Goal: Use online tool/utility: Utilize a website feature to perform a specific function

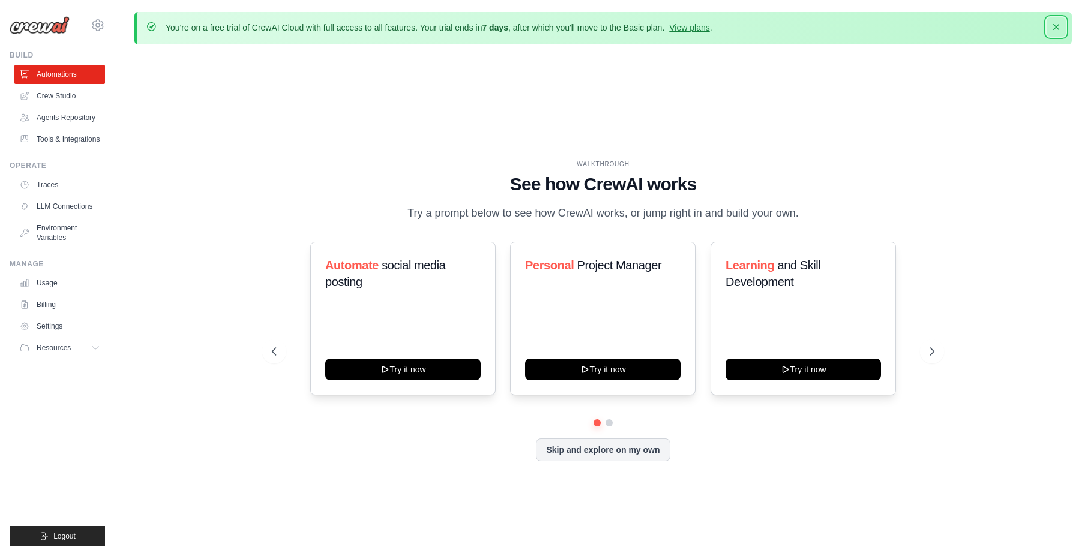
click at [1054, 26] on icon "button" at bounding box center [1056, 27] width 12 height 12
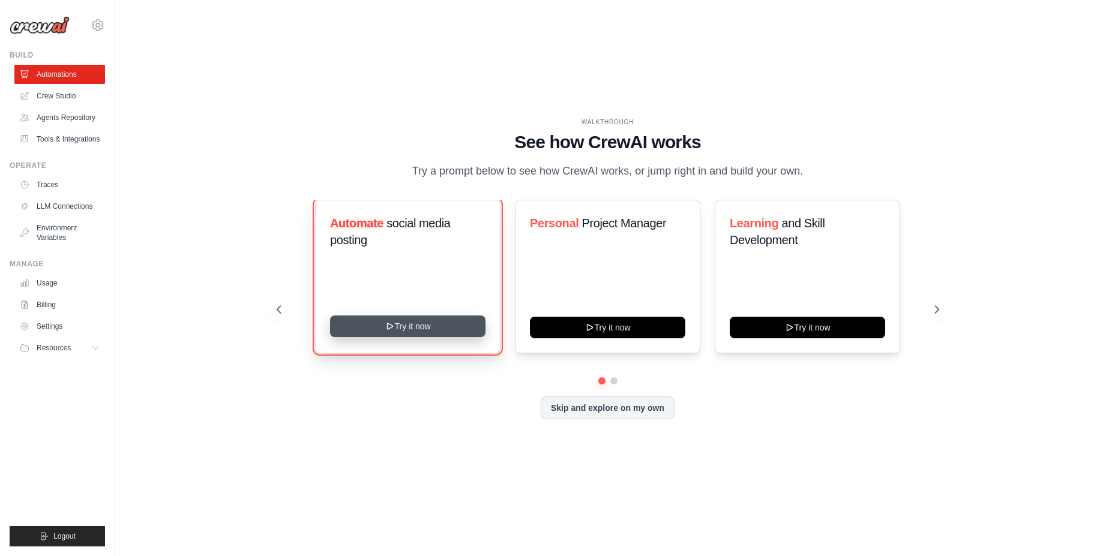
click at [436, 333] on button "Try it now" at bounding box center [407, 327] width 155 height 22
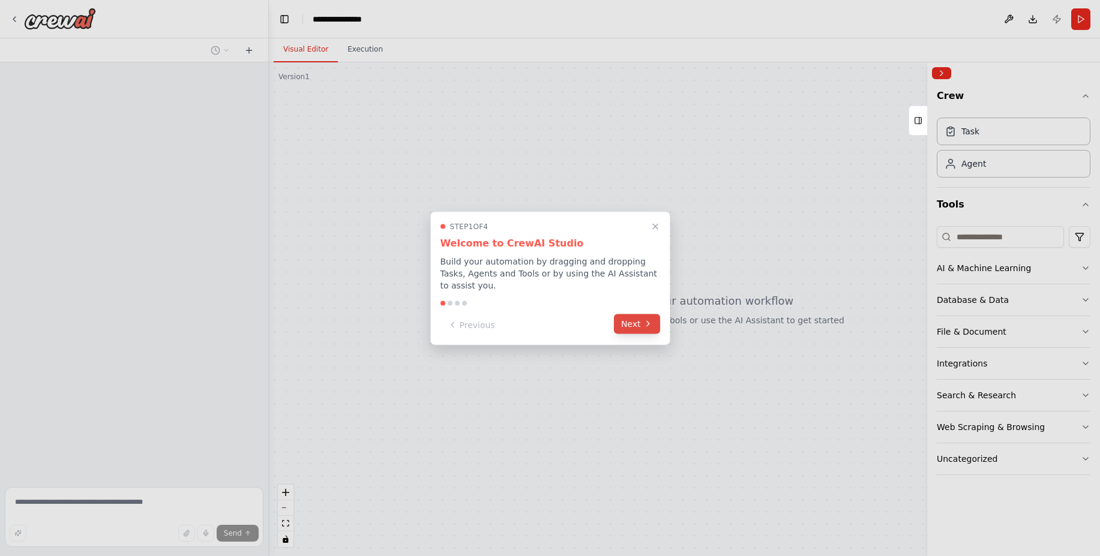
click at [632, 318] on button "Next" at bounding box center [637, 324] width 46 height 20
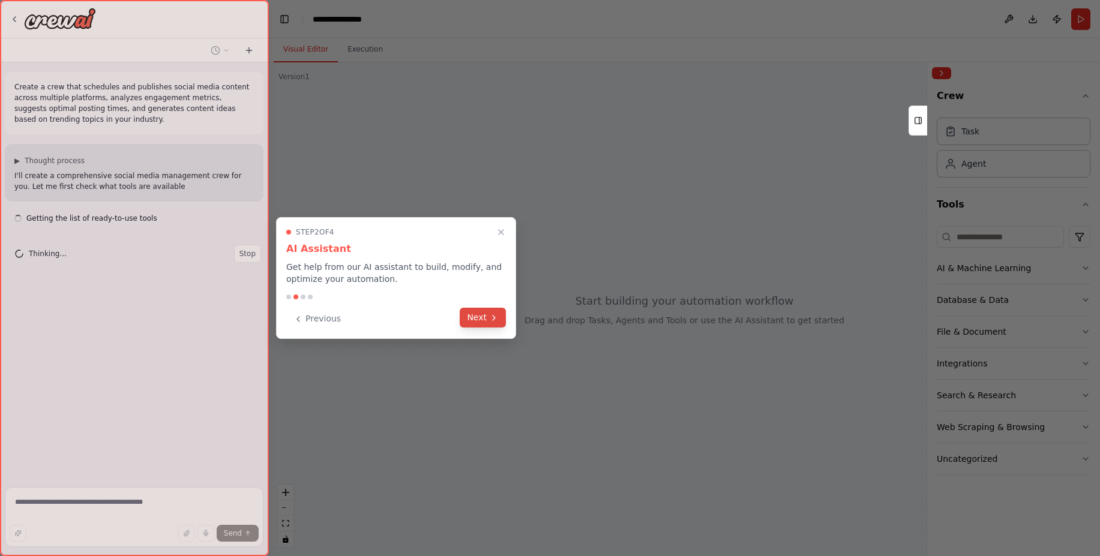
click at [490, 313] on icon at bounding box center [494, 318] width 10 height 10
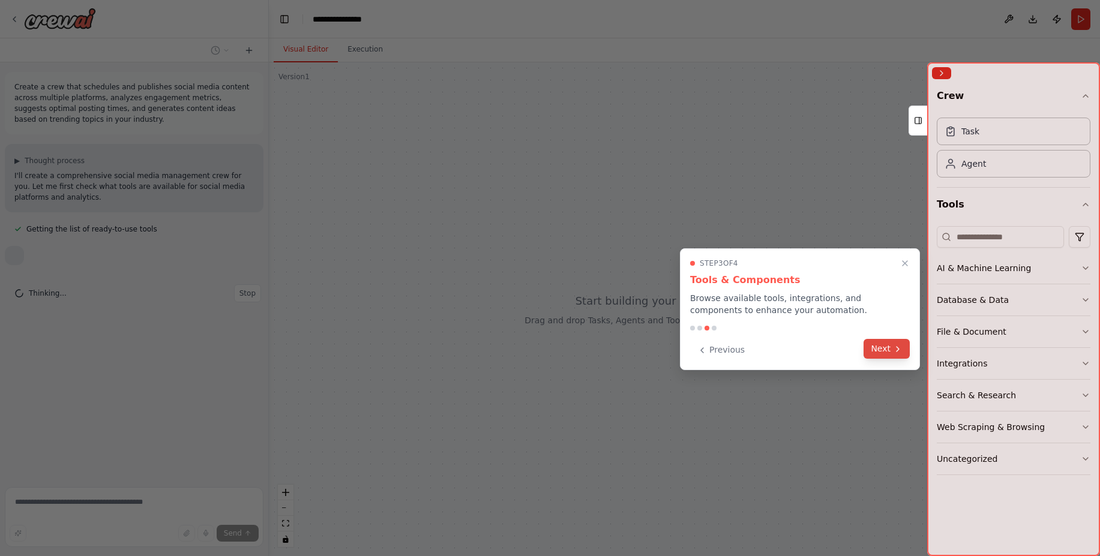
click at [894, 349] on icon at bounding box center [898, 349] width 10 height 10
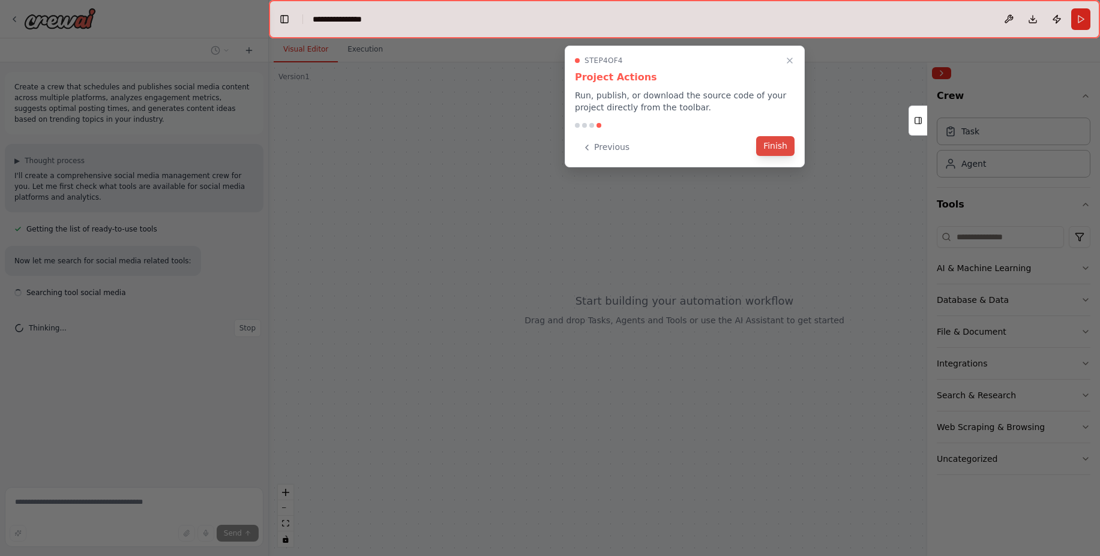
click at [782, 147] on button "Finish" at bounding box center [775, 146] width 38 height 20
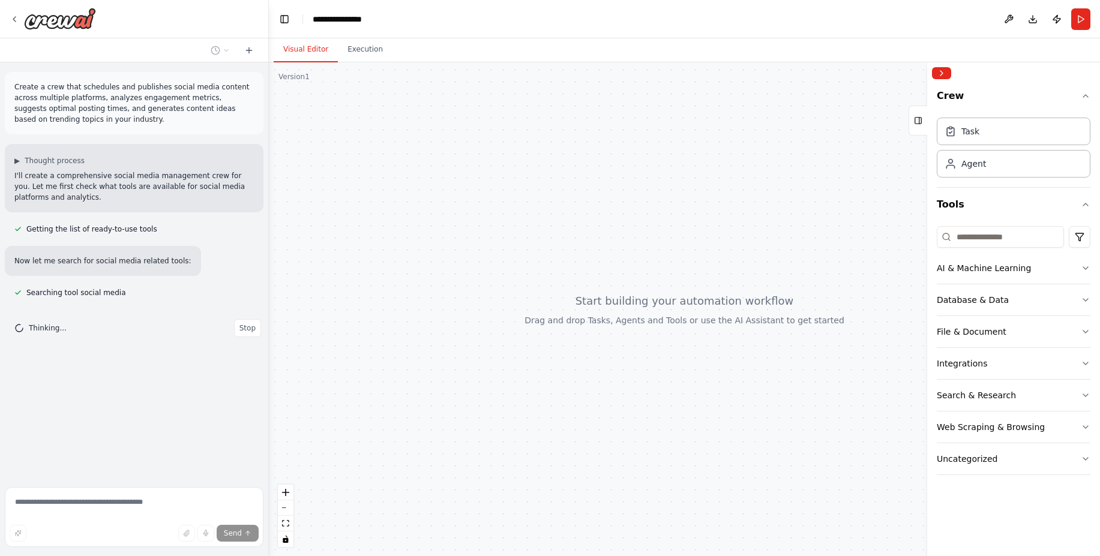
drag, startPoint x: 599, startPoint y: 287, endPoint x: 529, endPoint y: 270, distance: 72.2
click at [529, 270] on div at bounding box center [684, 309] width 831 height 494
click at [355, 48] on button "Execution" at bounding box center [365, 49] width 55 height 25
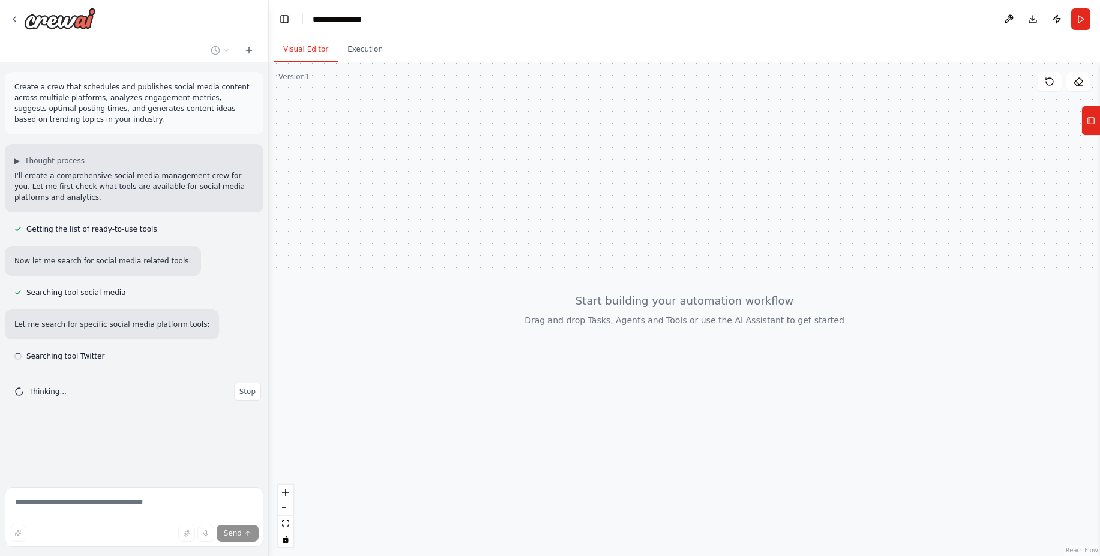
click at [299, 51] on button "Visual Editor" at bounding box center [306, 49] width 64 height 25
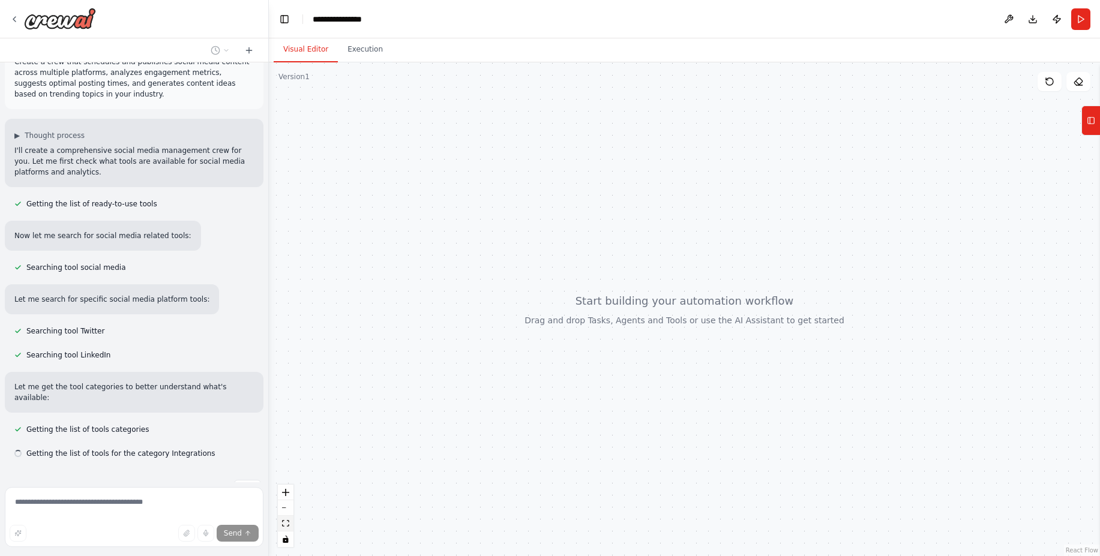
scroll to position [49, 0]
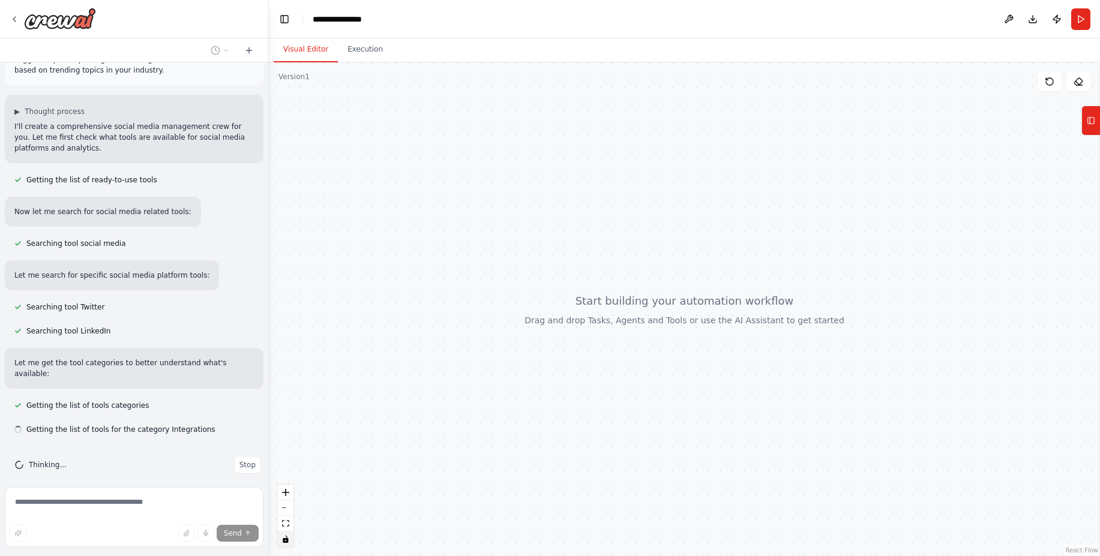
click at [284, 542] on icon "toggle interactivity" at bounding box center [285, 539] width 5 height 7
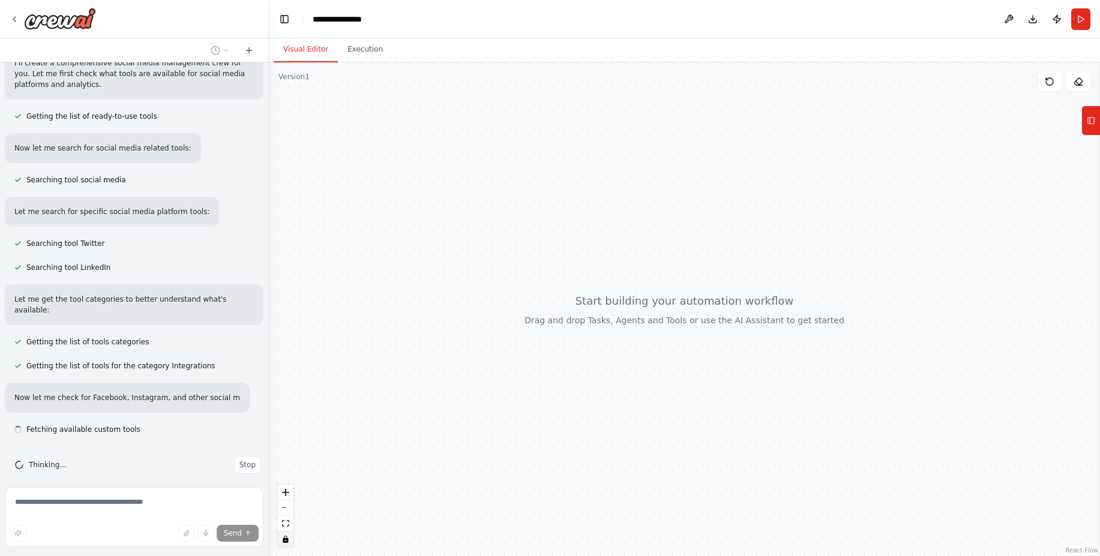
click at [286, 540] on icon "toggle interactivity" at bounding box center [285, 539] width 5 height 7
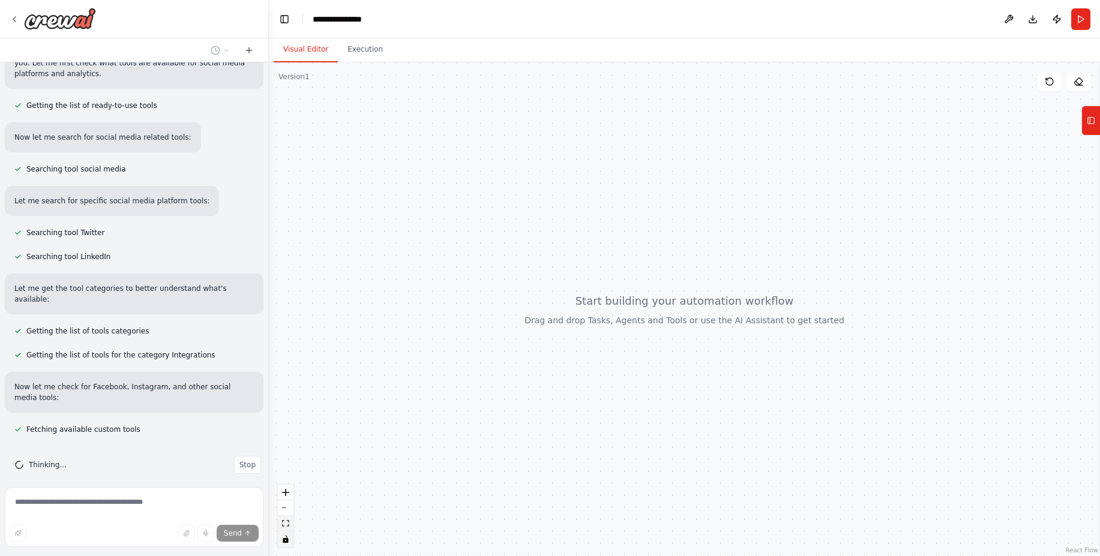
click at [290, 526] on button "fit view" at bounding box center [286, 524] width 16 height 16
click at [288, 526] on icon "fit view" at bounding box center [285, 523] width 7 height 7
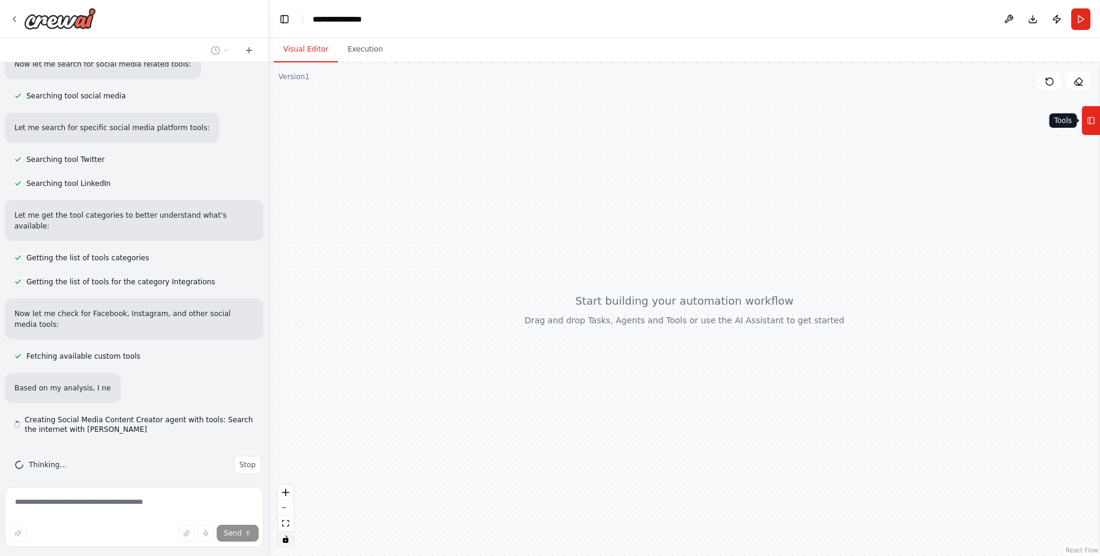
click at [1093, 124] on icon at bounding box center [1091, 120] width 8 height 19
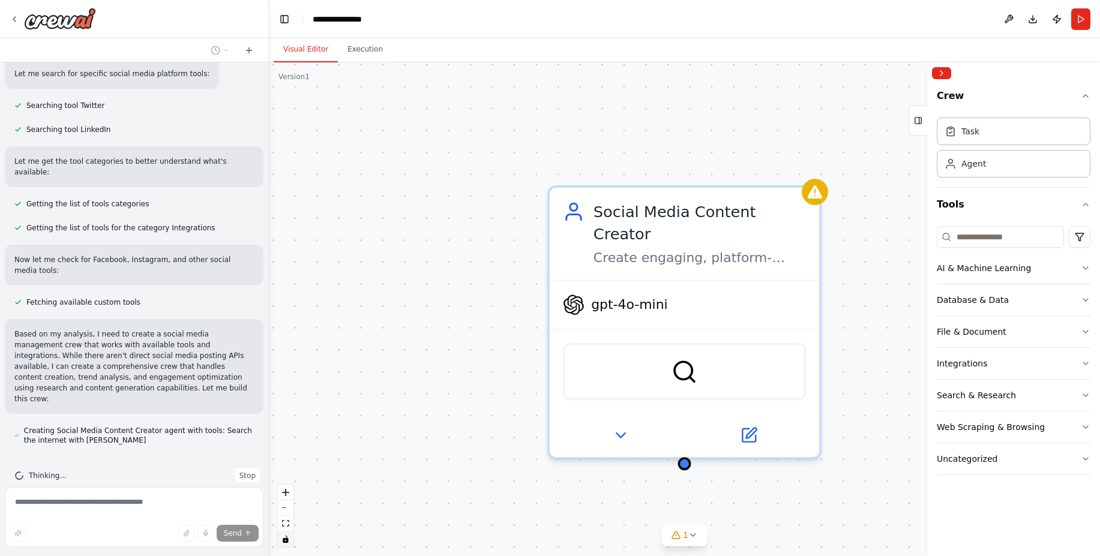
scroll to position [0, 0]
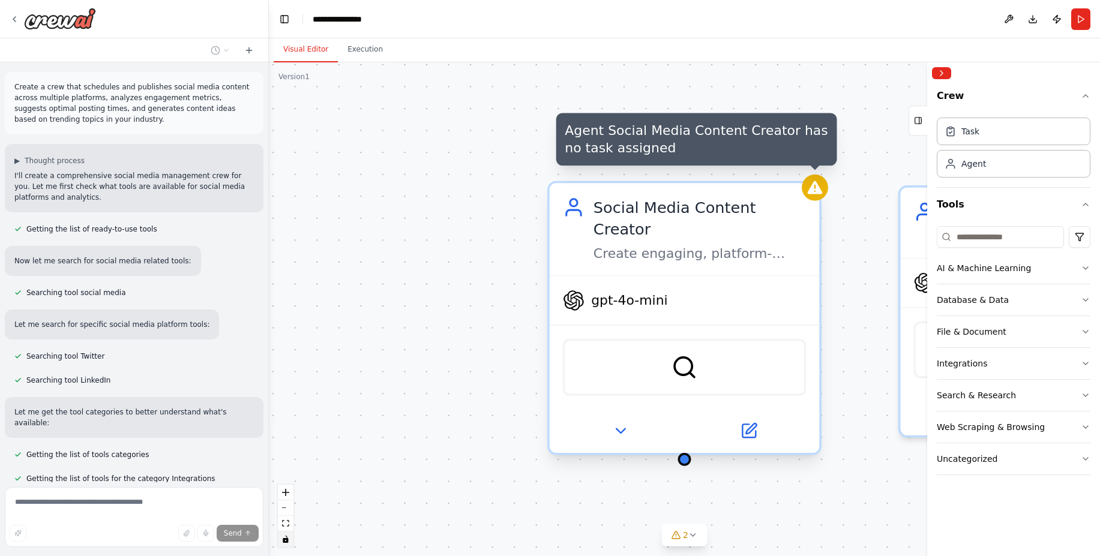
click at [817, 185] on icon at bounding box center [815, 187] width 14 height 13
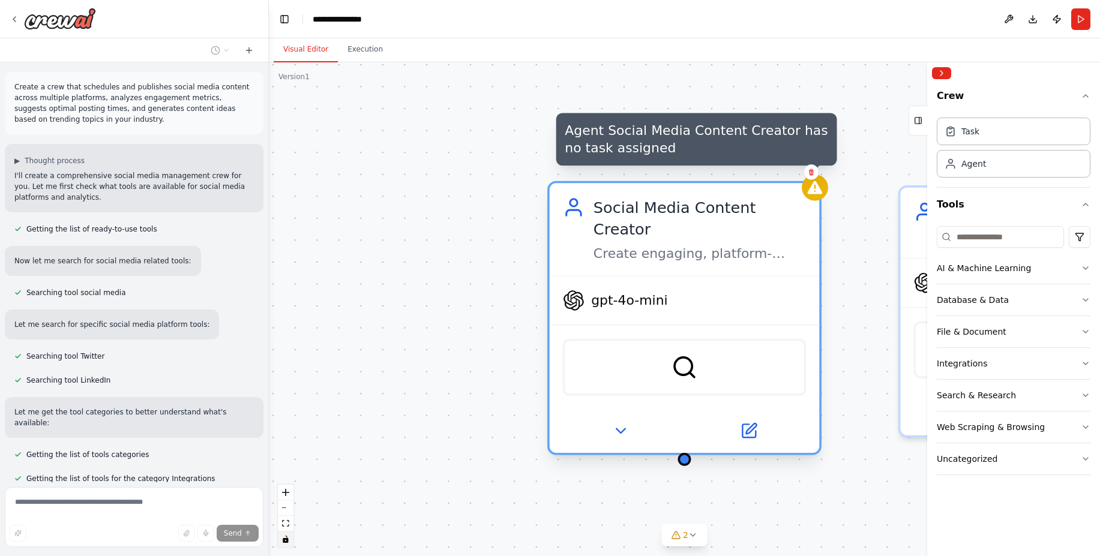
click at [817, 185] on icon at bounding box center [815, 187] width 14 height 13
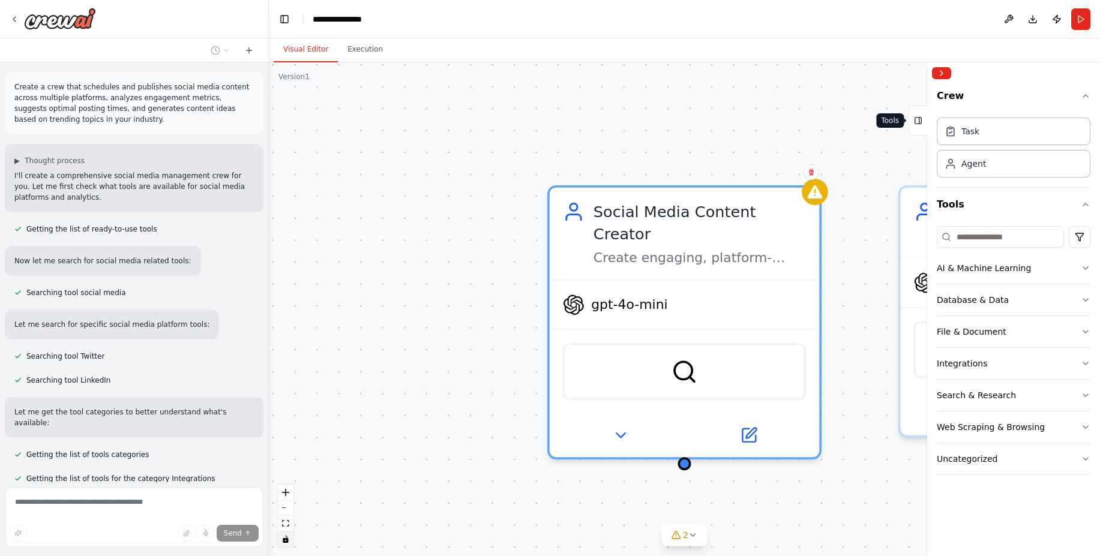
click at [911, 115] on button "Tools" at bounding box center [918, 121] width 19 height 30
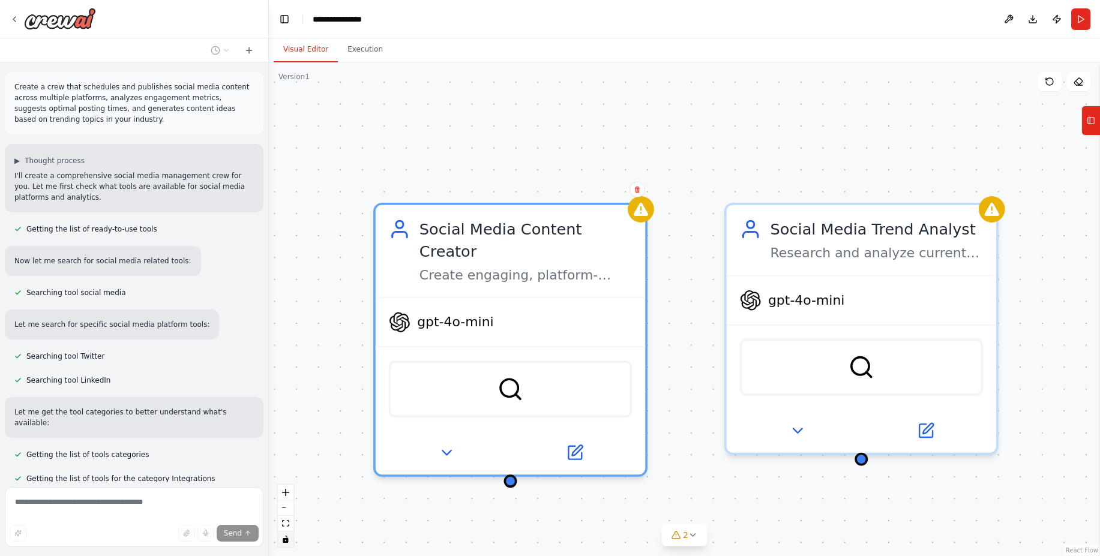
drag, startPoint x: 843, startPoint y: 321, endPoint x: 668, endPoint y: 338, distance: 175.5
click at [668, 338] on div "Social Media Content Creator Create engaging, platform-optimized social media c…" at bounding box center [684, 309] width 831 height 494
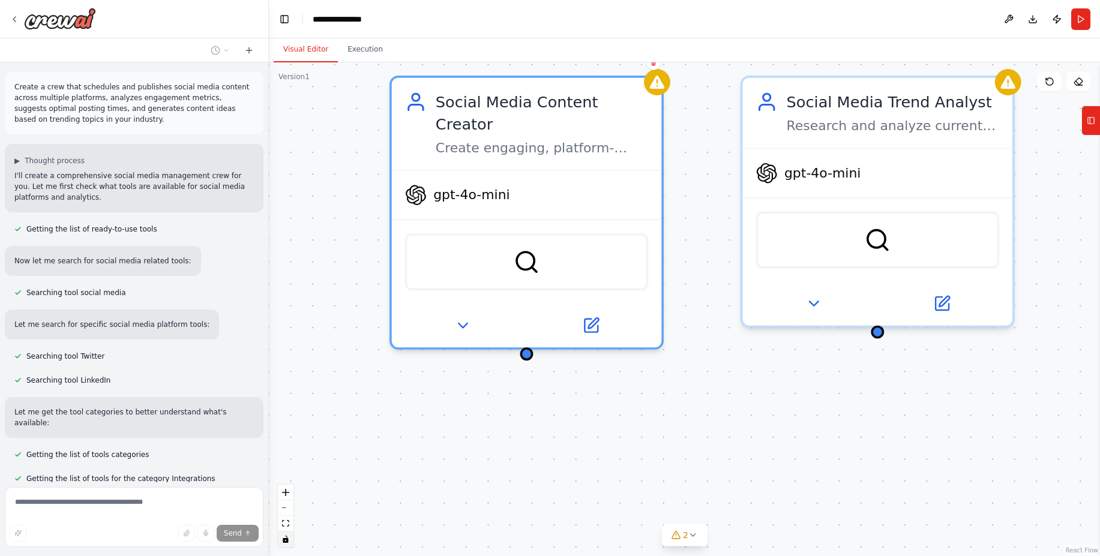
drag, startPoint x: 673, startPoint y: 340, endPoint x: 690, endPoint y: 213, distance: 128.3
click at [690, 213] on div "Social Media Content Creator Create engaging, platform-optimized social media c…" at bounding box center [684, 309] width 831 height 494
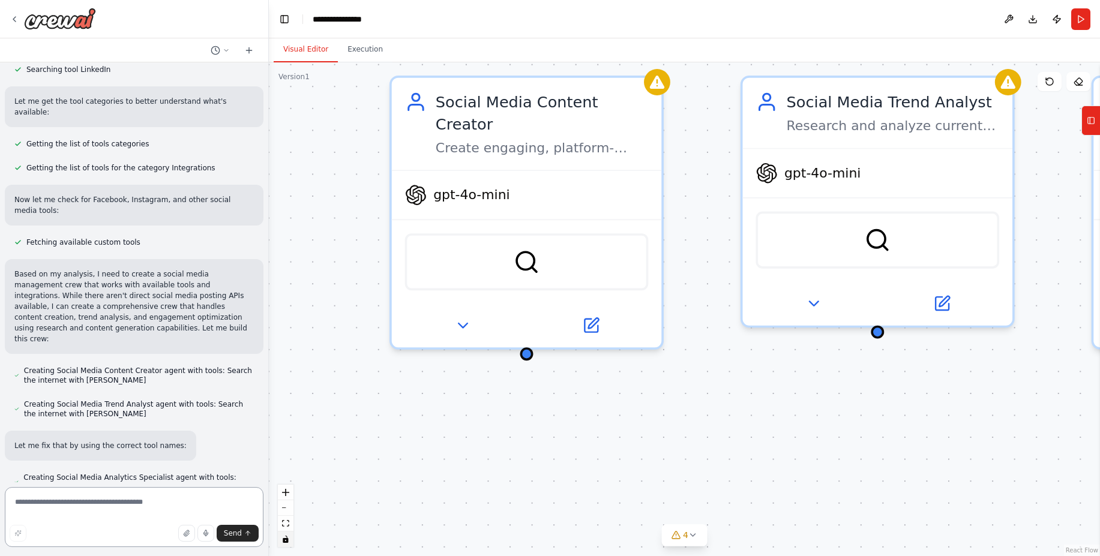
scroll to position [344, 0]
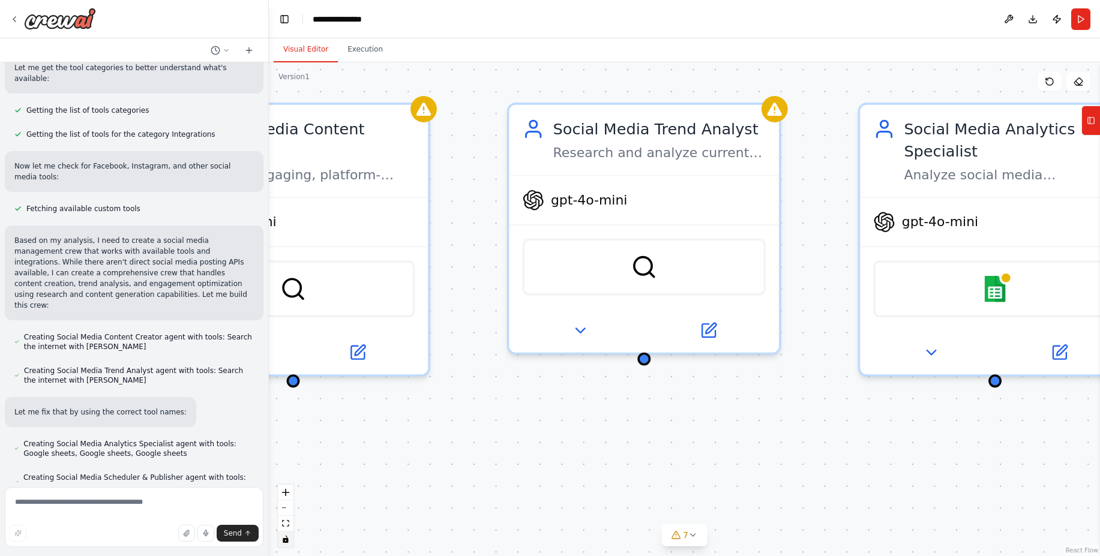
drag, startPoint x: 664, startPoint y: 391, endPoint x: 424, endPoint y: 416, distance: 242.0
click at [424, 416] on div "Social Media Content Creator Create engaging, platform-optimized social media c…" at bounding box center [684, 309] width 831 height 494
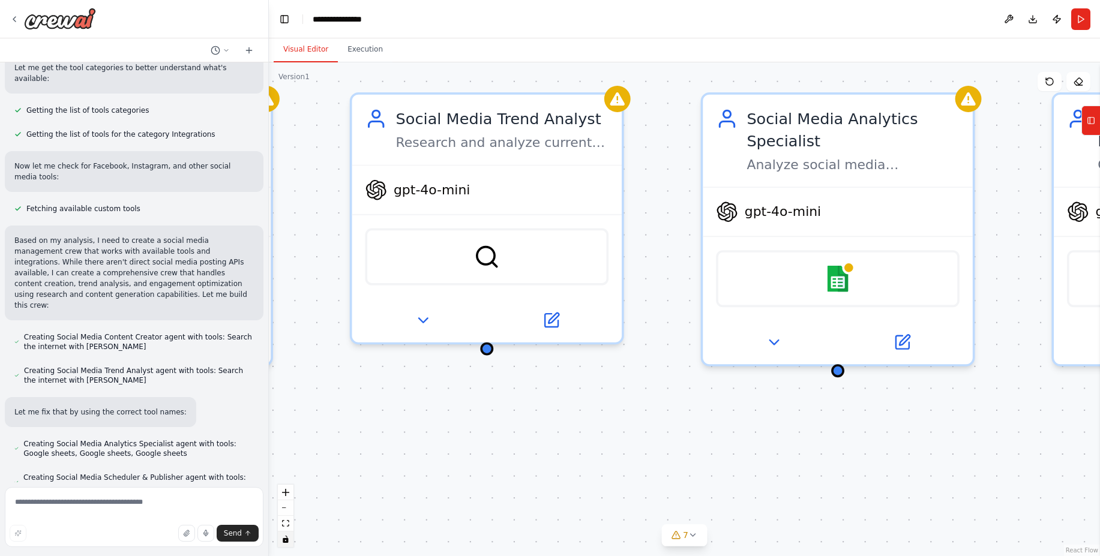
drag, startPoint x: 635, startPoint y: 423, endPoint x: 484, endPoint y: 415, distance: 150.9
click at [484, 415] on div "Social Media Content Creator Create engaging, platform-optimized social media c…" at bounding box center [684, 309] width 831 height 494
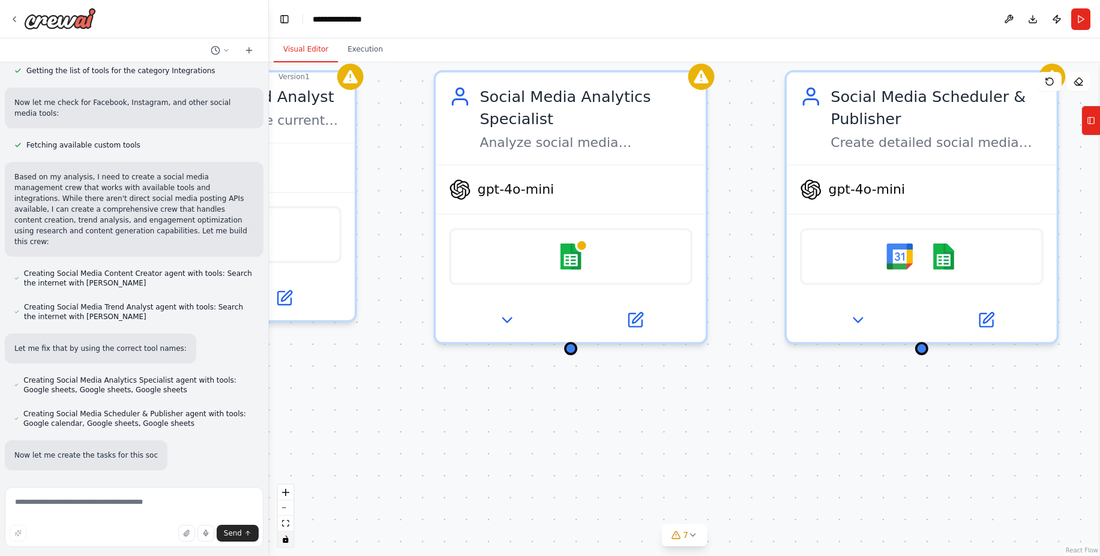
drag, startPoint x: 612, startPoint y: 420, endPoint x: 346, endPoint y: 398, distance: 267.4
click at [346, 398] on div "Social Media Content Creator Create engaging, platform-optimized social media c…" at bounding box center [684, 309] width 831 height 494
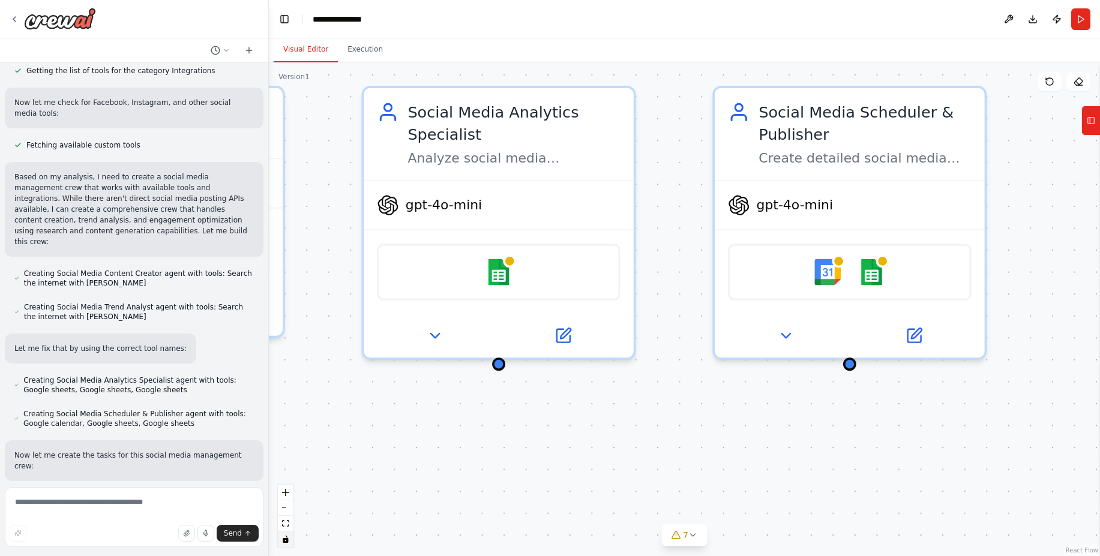
drag, startPoint x: 506, startPoint y: 404, endPoint x: 343, endPoint y: 413, distance: 162.9
click at [343, 413] on div ".deletable-edge-delete-btn { width: 20px; height: 20px; border: 0px solid #ffff…" at bounding box center [684, 309] width 831 height 494
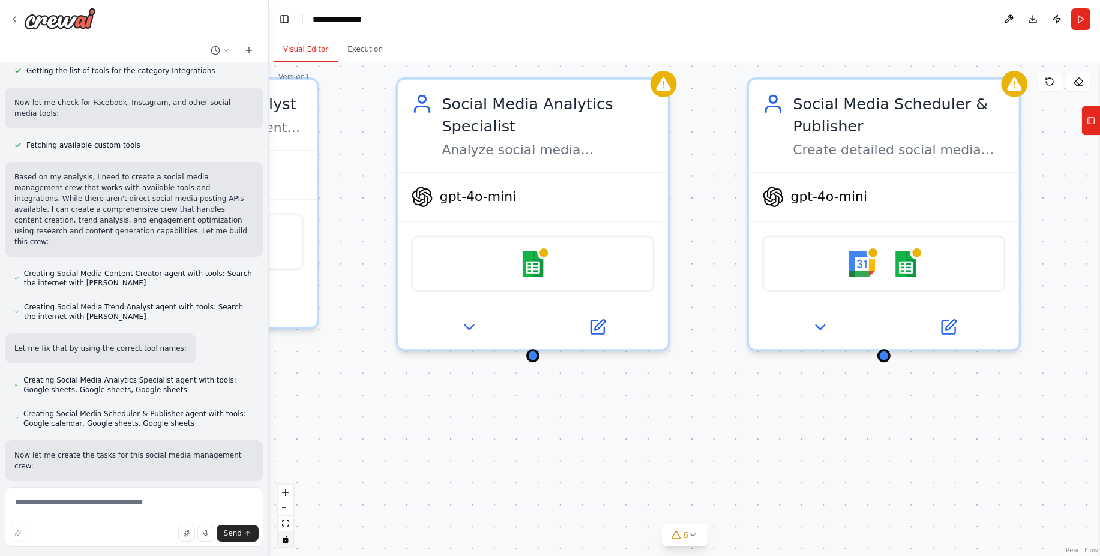
drag, startPoint x: 459, startPoint y: 410, endPoint x: 584, endPoint y: 407, distance: 124.8
click at [584, 407] on div ".deletable-edge-delete-btn { width: 20px; height: 20px; border: 0px solid #ffff…" at bounding box center [684, 309] width 831 height 494
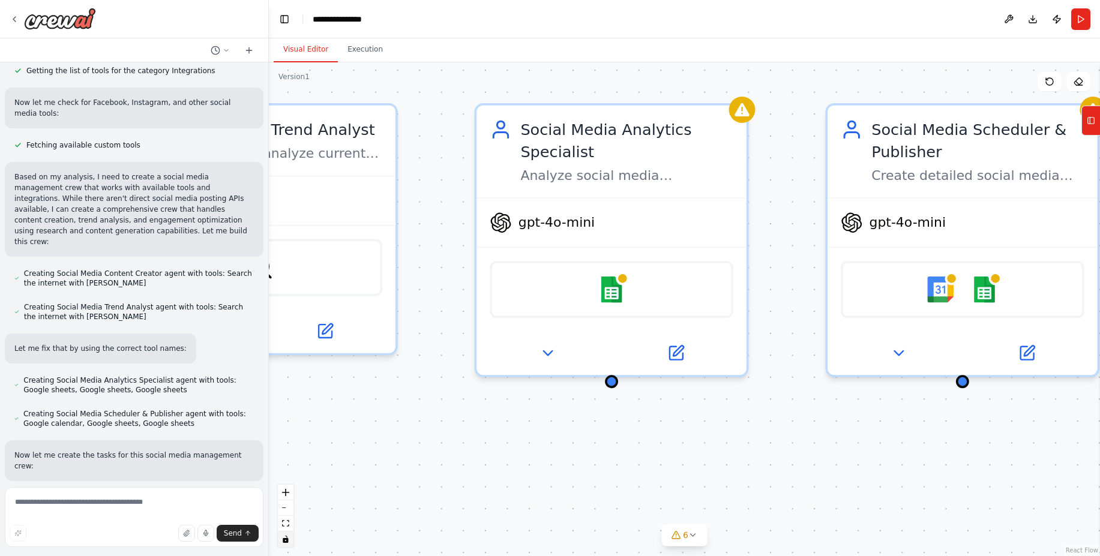
scroll to position [432, 0]
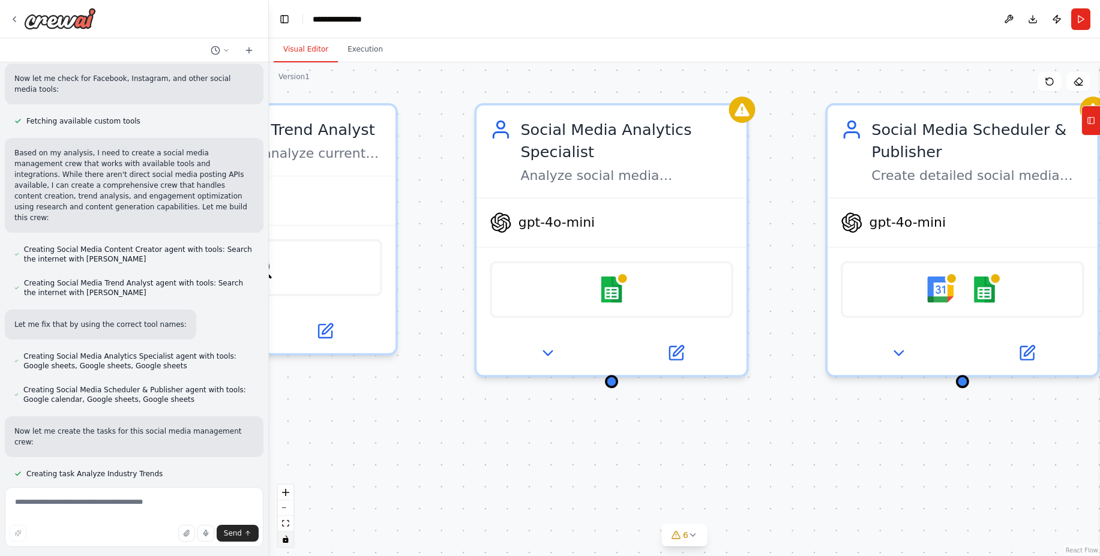
drag, startPoint x: 584, startPoint y: 407, endPoint x: 662, endPoint y: 433, distance: 82.7
click at [662, 433] on div ".deletable-edge-delete-btn { width: 20px; height: 20px; border: 0px solid #ffff…" at bounding box center [684, 309] width 831 height 494
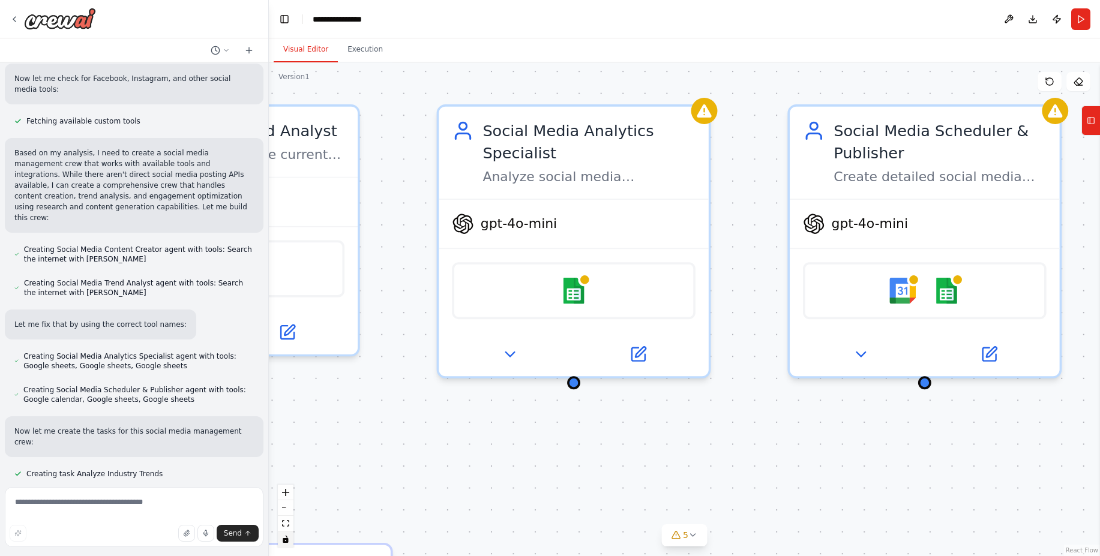
scroll to position [456, 0]
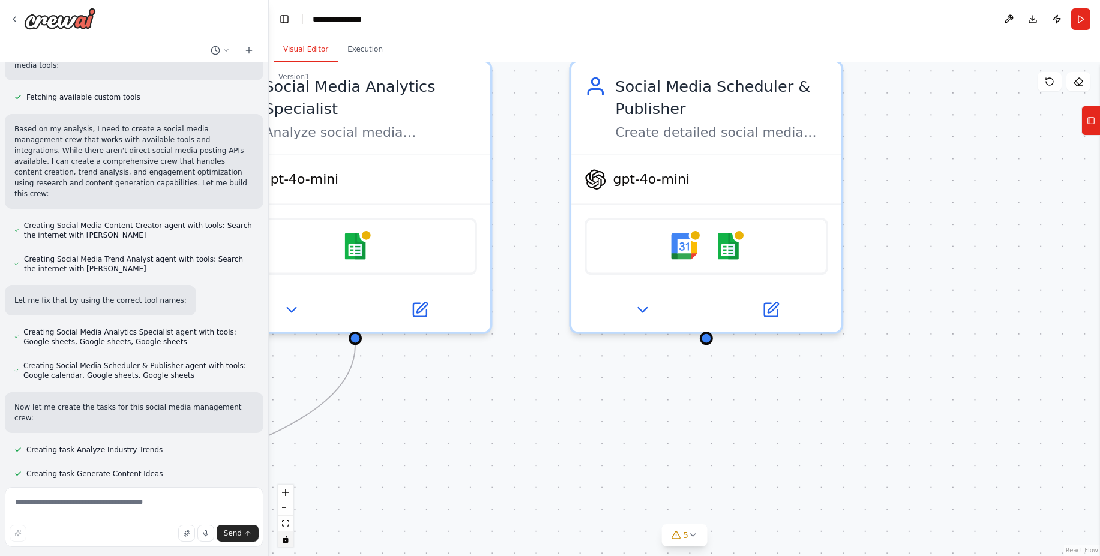
drag, startPoint x: 717, startPoint y: 425, endPoint x: 460, endPoint y: 382, distance: 259.9
click at [460, 382] on div ".deletable-edge-delete-btn { width: 20px; height: 20px; border: 0px solid #ffff…" at bounding box center [684, 309] width 831 height 494
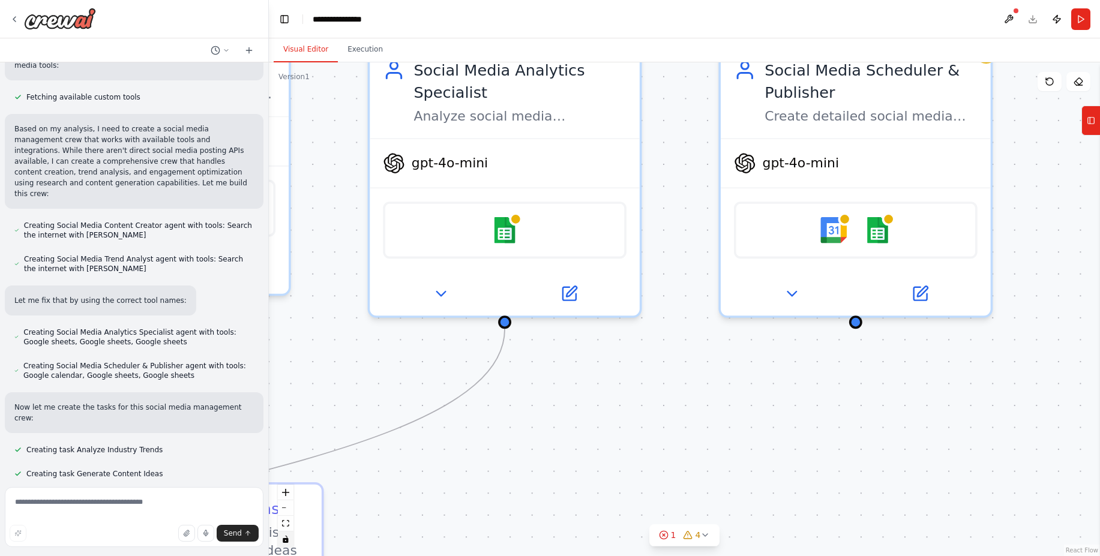
drag, startPoint x: 478, startPoint y: 389, endPoint x: 627, endPoint y: 373, distance: 150.3
click at [627, 373] on div ".deletable-edge-delete-btn { width: 20px; height: 20px; border: 0px solid #ffff…" at bounding box center [684, 309] width 831 height 494
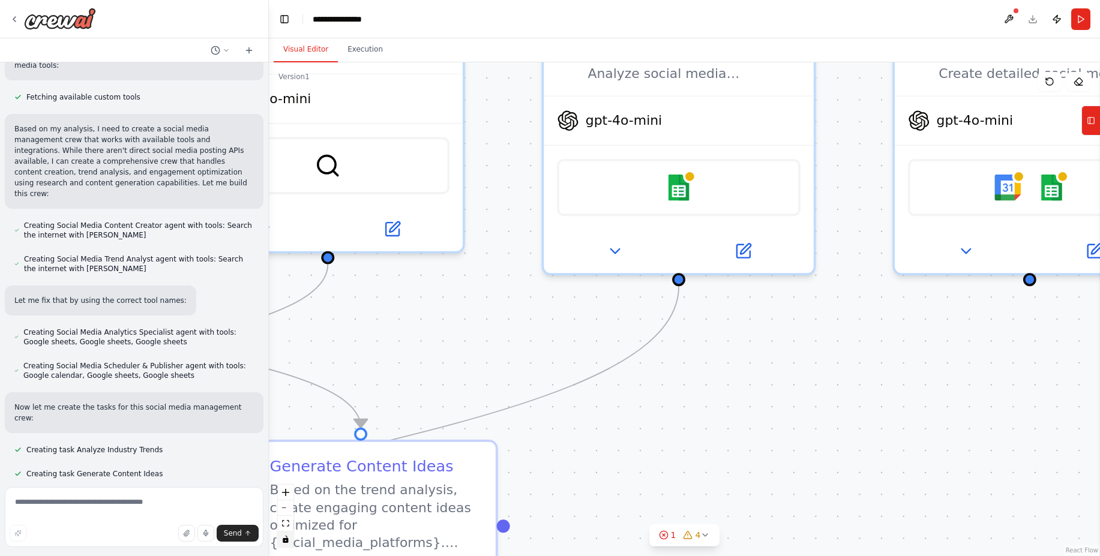
drag, startPoint x: 583, startPoint y: 383, endPoint x: 775, endPoint y: 335, distance: 198.1
click at [775, 335] on div ".deletable-edge-delete-btn { width: 20px; height: 20px; border: 0px solid #ffff…" at bounding box center [684, 309] width 831 height 494
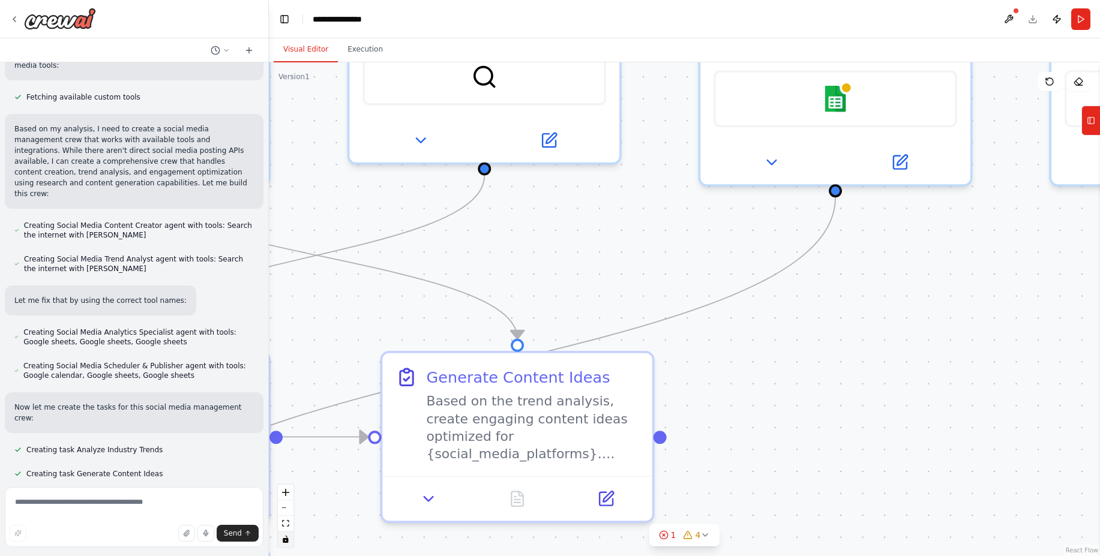
drag, startPoint x: 727, startPoint y: 353, endPoint x: 865, endPoint y: 271, distance: 161.5
click at [865, 271] on div ".deletable-edge-delete-btn { width: 20px; height: 20px; border: 0px solid #ffff…" at bounding box center [684, 309] width 831 height 494
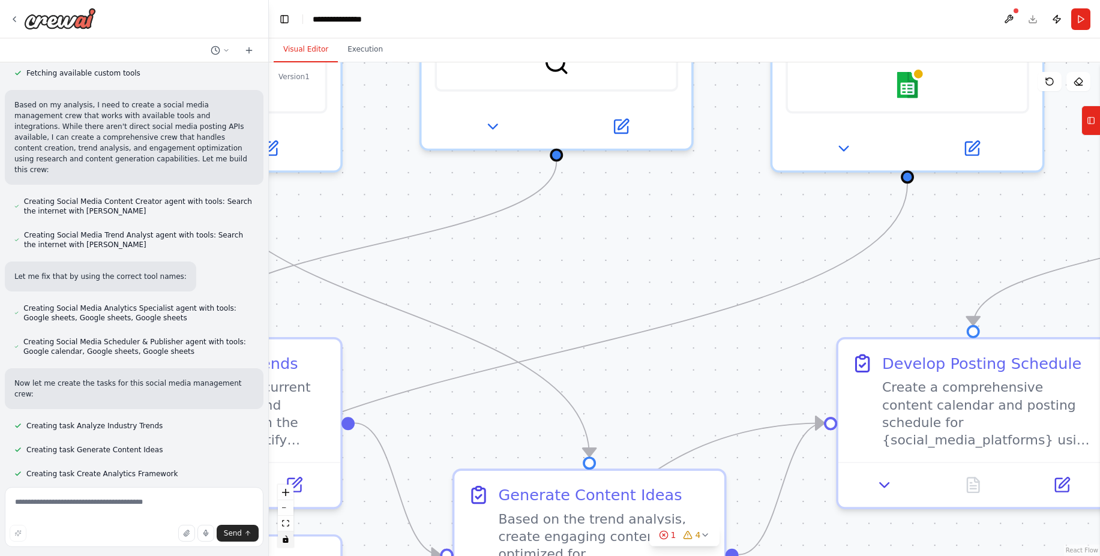
drag, startPoint x: 828, startPoint y: 314, endPoint x: 951, endPoint y: 293, distance: 124.8
click at [951, 293] on div ".deletable-edge-delete-btn { width: 20px; height: 20px; border: 0px solid #ffff…" at bounding box center [684, 309] width 831 height 494
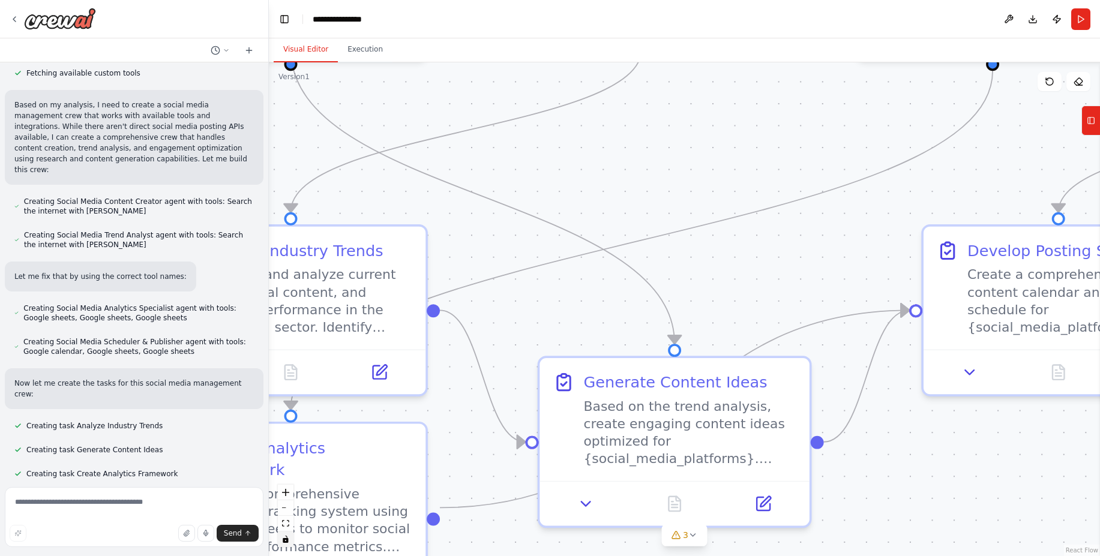
drag, startPoint x: 775, startPoint y: 315, endPoint x: 809, endPoint y: 209, distance: 111.0
click at [809, 209] on div ".deletable-edge-delete-btn { width: 20px; height: 20px; border: 0px solid #ffff…" at bounding box center [684, 309] width 831 height 494
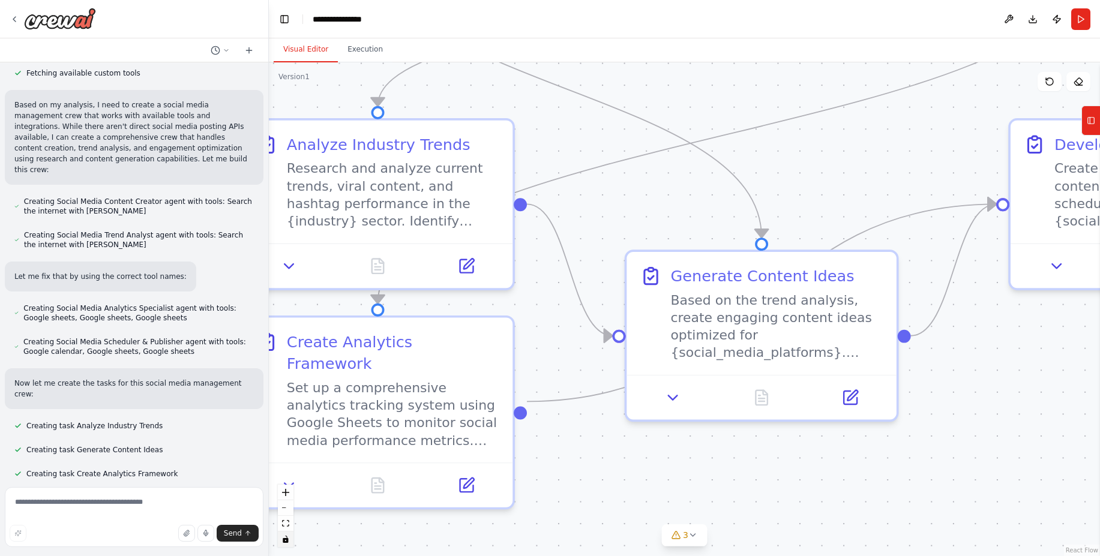
drag, startPoint x: 724, startPoint y: 288, endPoint x: 811, endPoint y: 181, distance: 137.8
click at [811, 181] on div ".deletable-edge-delete-btn { width: 20px; height: 20px; border: 0px solid #ffff…" at bounding box center [684, 309] width 831 height 494
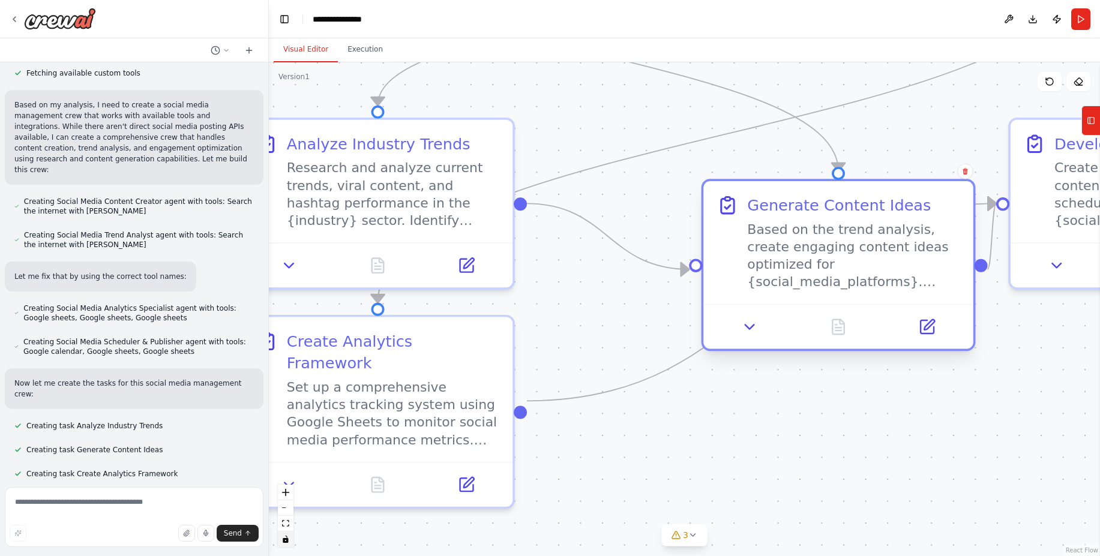
drag, startPoint x: 688, startPoint y: 259, endPoint x: 773, endPoint y: 196, distance: 106.0
click at [773, 196] on div "Generate Content Ideas" at bounding box center [839, 205] width 184 height 22
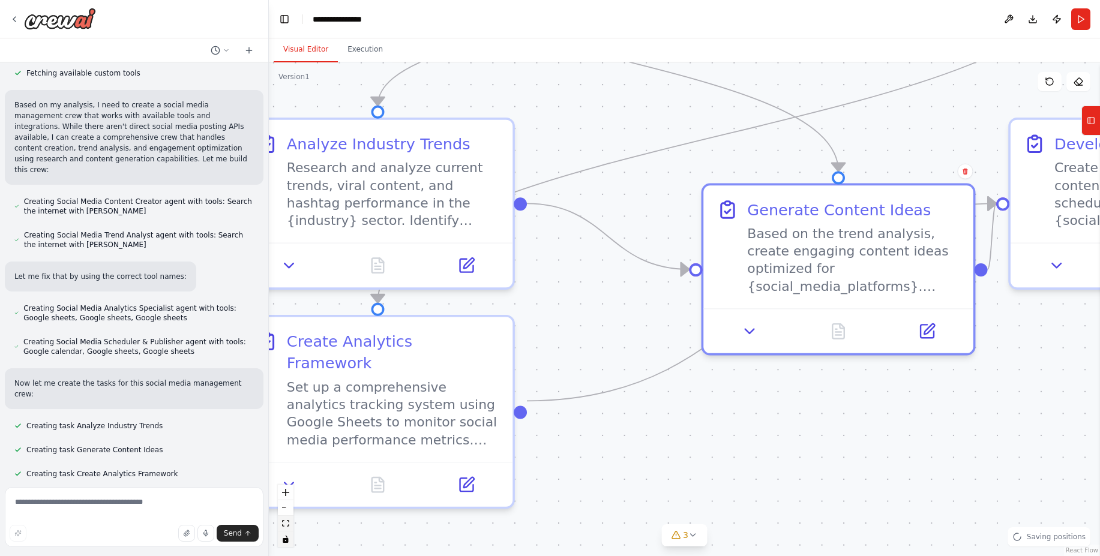
click at [290, 522] on button "fit view" at bounding box center [286, 524] width 16 height 16
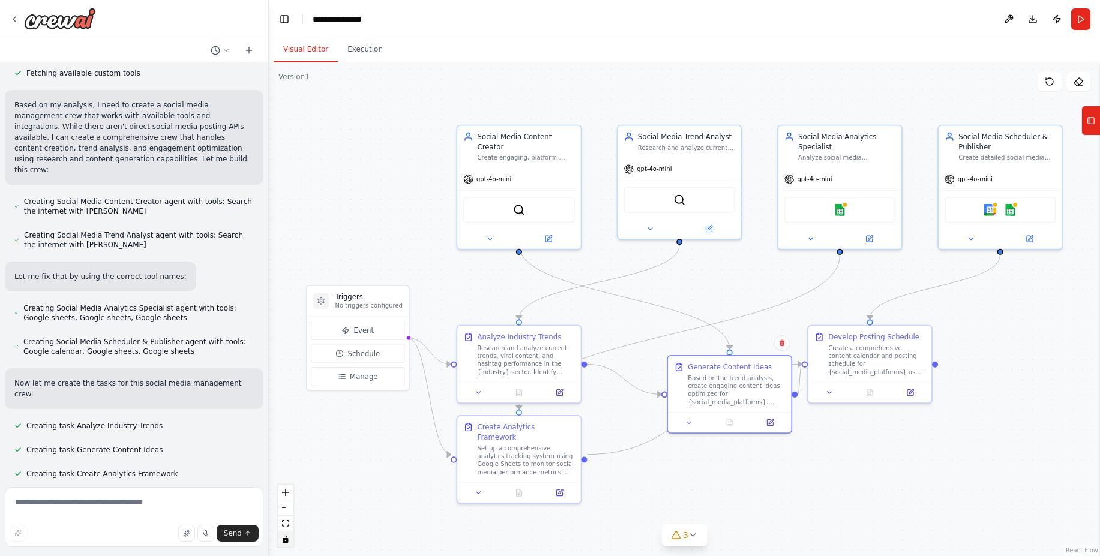
scroll to position [504, 0]
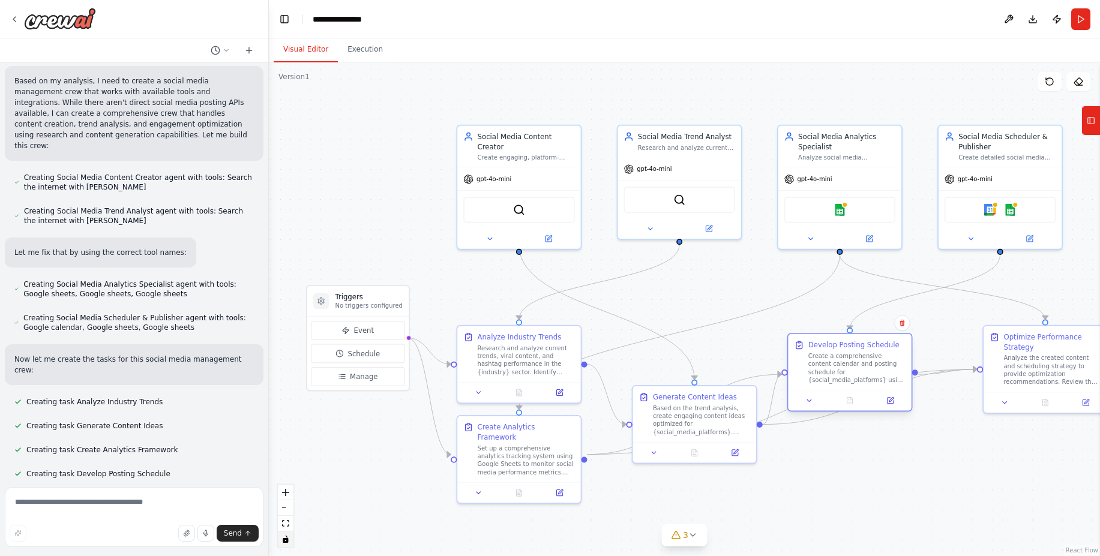
drag, startPoint x: 882, startPoint y: 420, endPoint x: 847, endPoint y: 377, distance: 55.0
click at [847, 377] on div "Create a comprehensive content calendar and posting schedule for {social_media_…" at bounding box center [856, 368] width 97 height 32
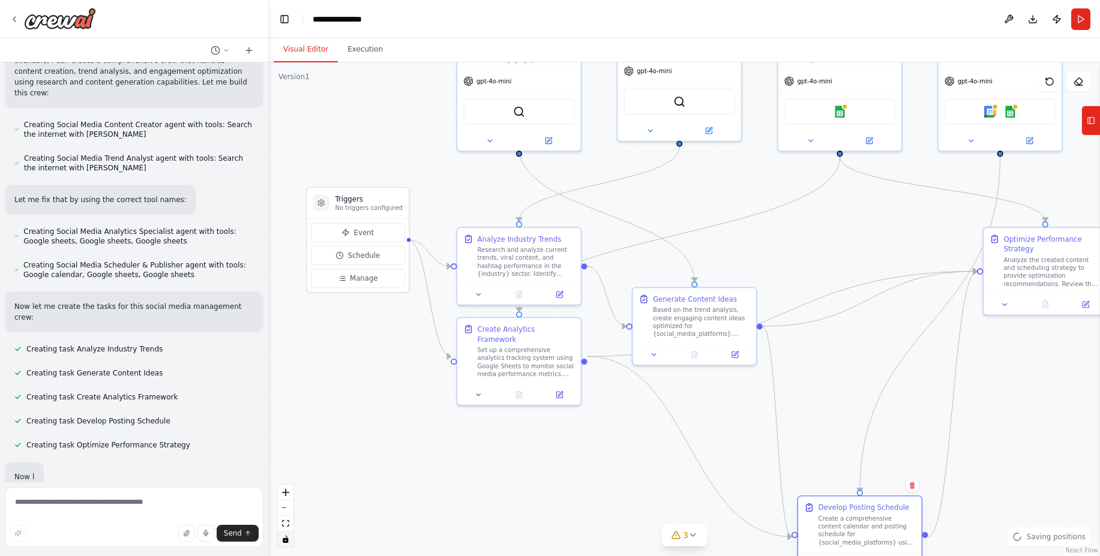
scroll to position [568, 0]
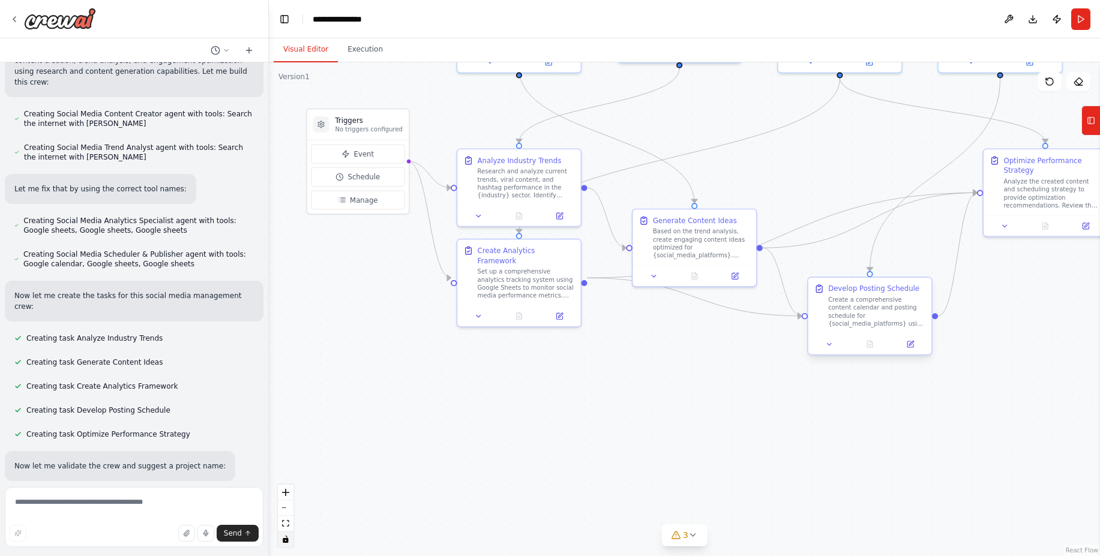
drag, startPoint x: 847, startPoint y: 377, endPoint x: 880, endPoint y: 328, distance: 59.8
click at [880, 328] on div "Create a comprehensive content calendar and posting schedule for {social_media_…" at bounding box center [876, 312] width 97 height 32
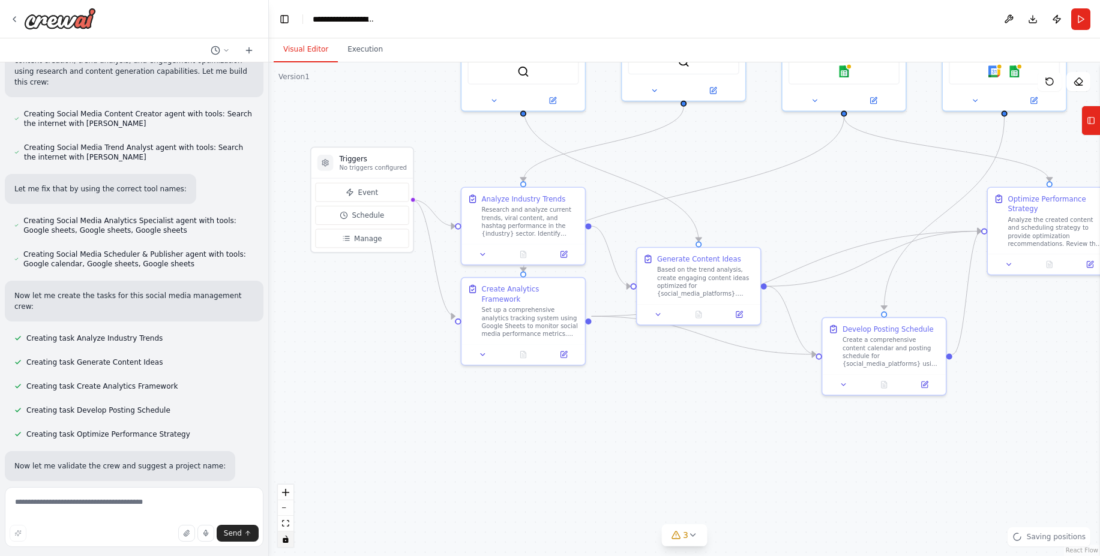
scroll to position [592, 0]
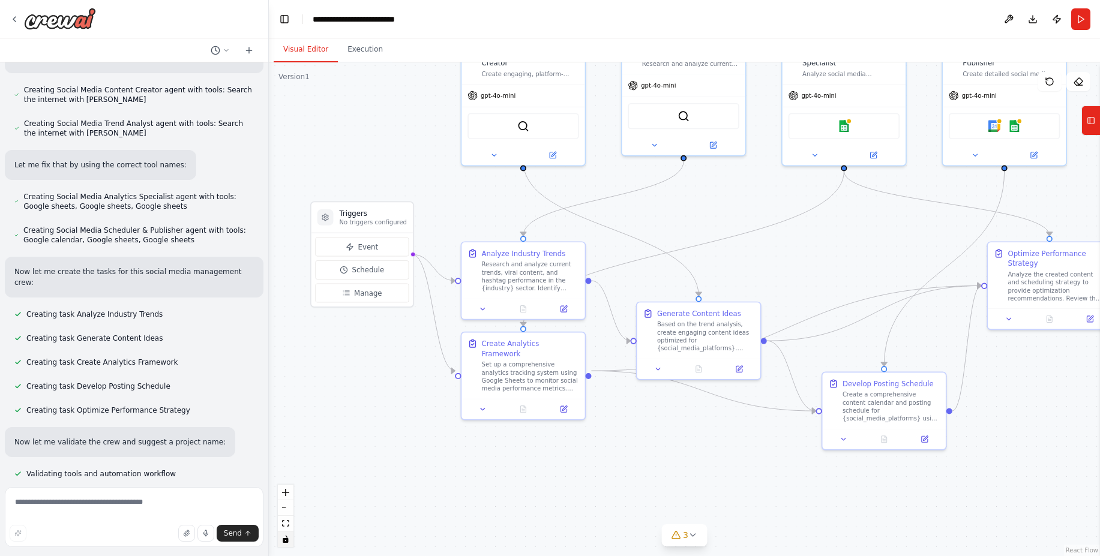
drag, startPoint x: 775, startPoint y: 451, endPoint x: 779, endPoint y: 544, distance: 93.1
click at [779, 544] on div ".deletable-edge-delete-btn { width: 20px; height: 20px; border: 0px solid #ffff…" at bounding box center [684, 309] width 831 height 494
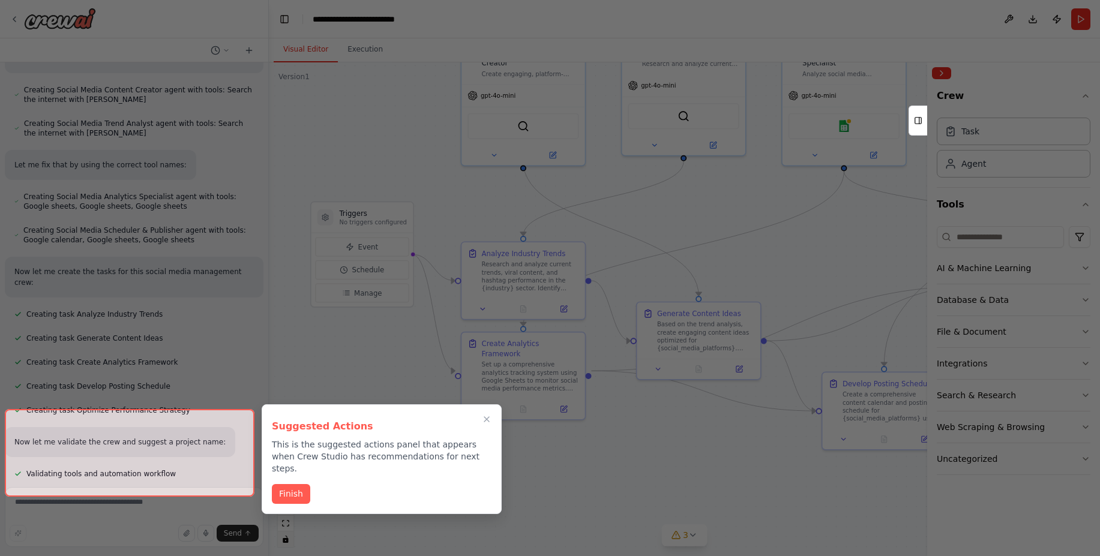
scroll to position [689, 0]
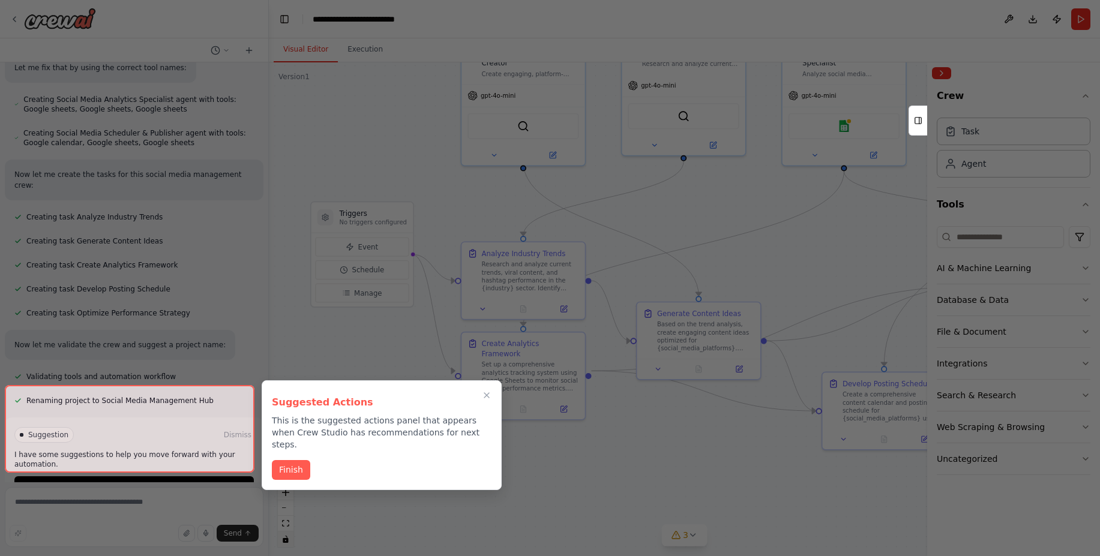
click at [221, 459] on div at bounding box center [130, 429] width 250 height 88
click at [272, 460] on button "Finish" at bounding box center [291, 469] width 38 height 20
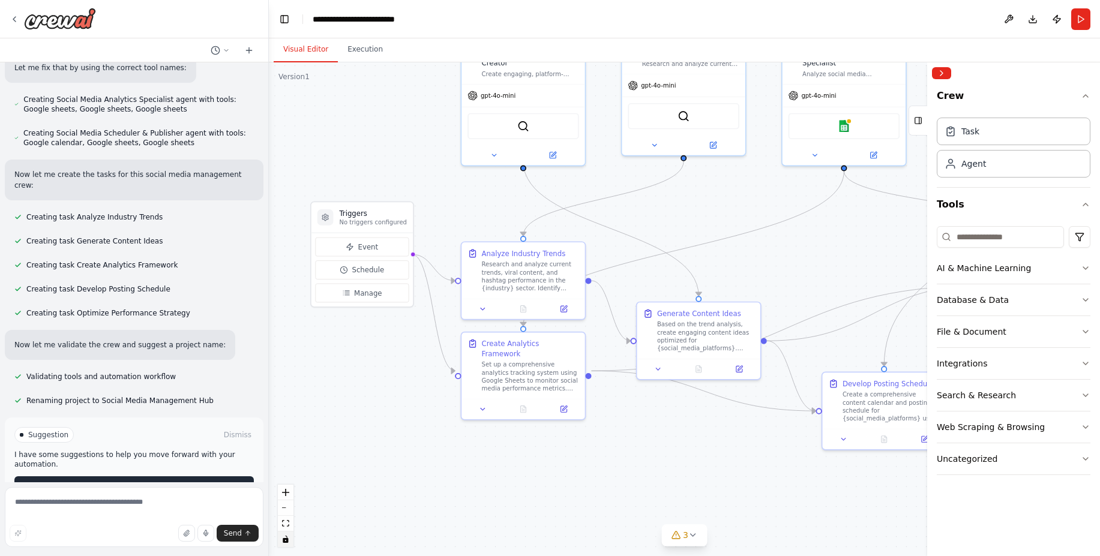
click at [112, 476] on button "Run Automation" at bounding box center [133, 485] width 239 height 19
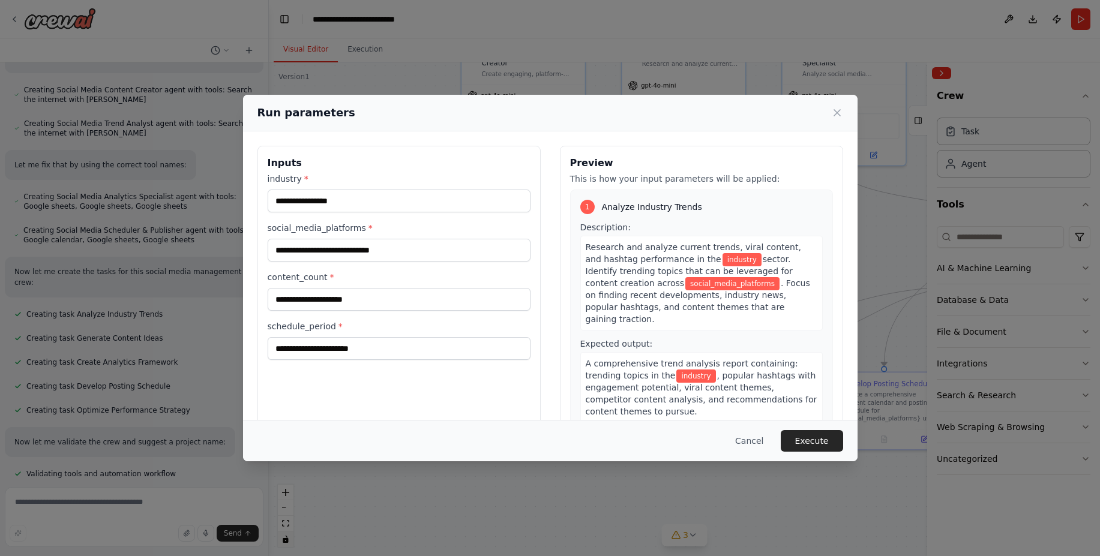
scroll to position [24, 0]
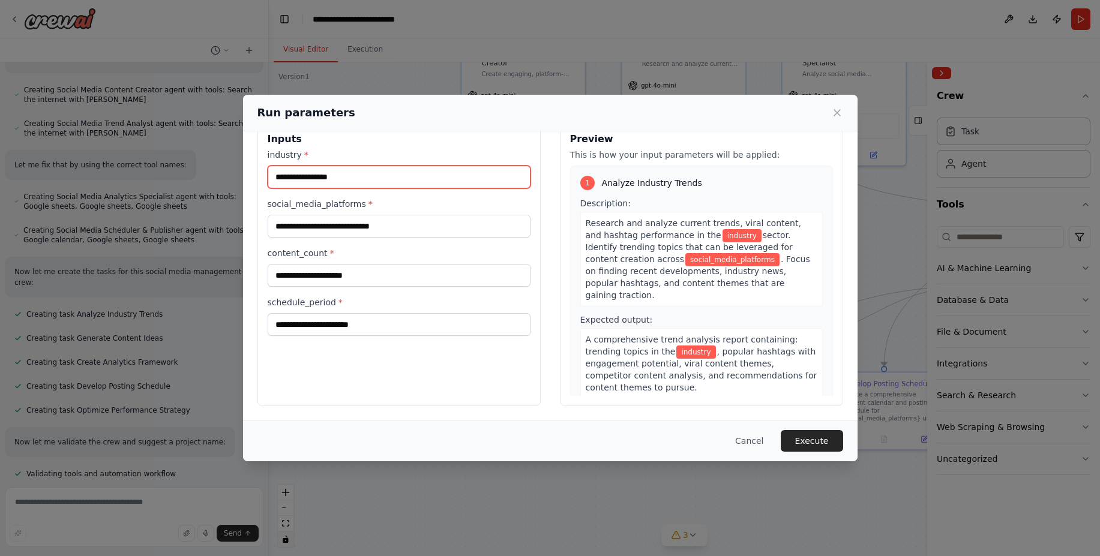
click at [365, 178] on input "industry *" at bounding box center [399, 177] width 263 height 23
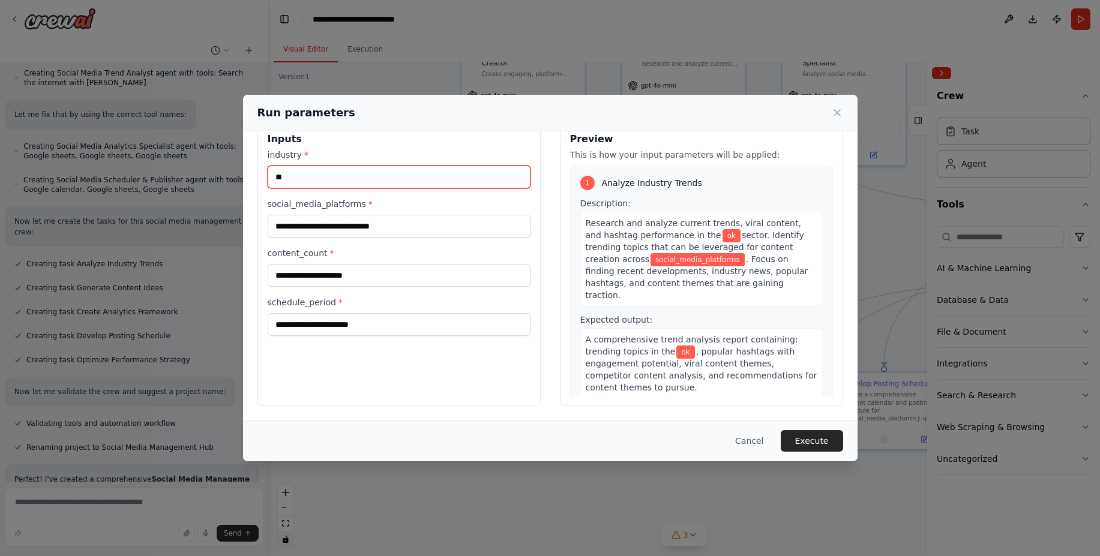
type input "**"
click at [344, 239] on div "industry * ** social_media_platforms * content_count * schedule_period *" at bounding box center [399, 242] width 263 height 187
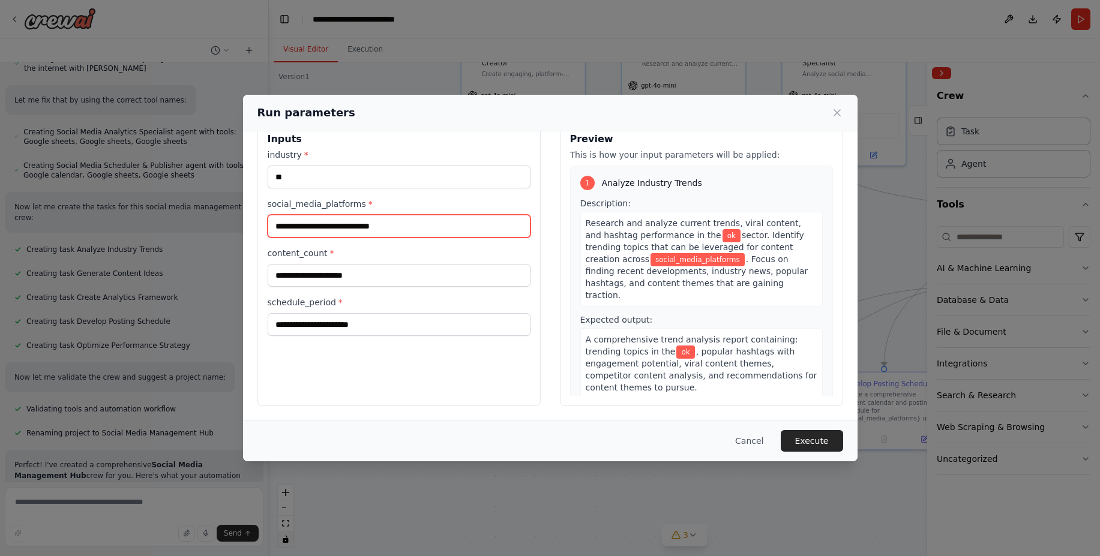
click at [358, 234] on input "social_media_platforms *" at bounding box center [399, 226] width 263 height 23
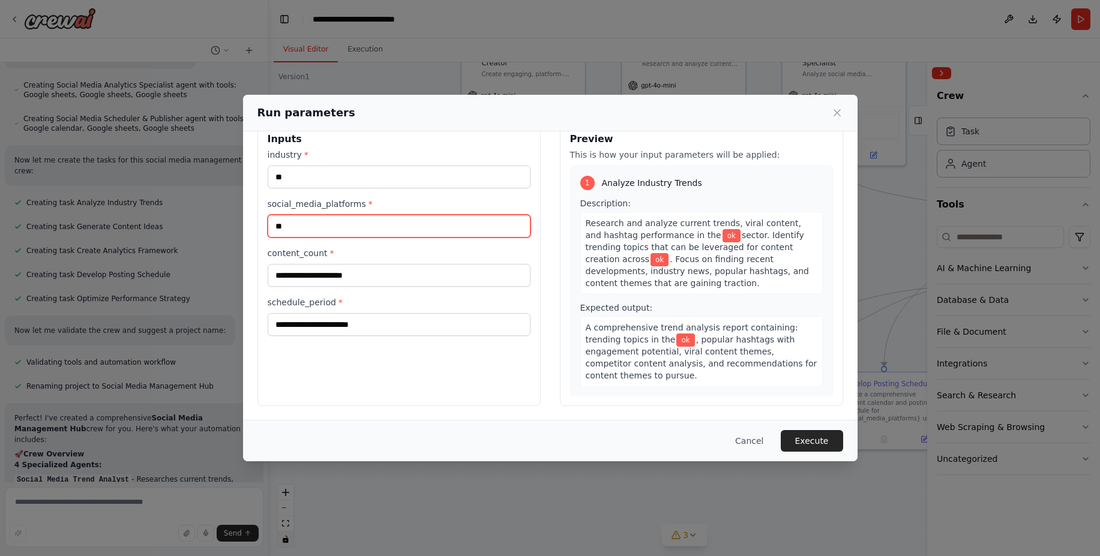
type input "**"
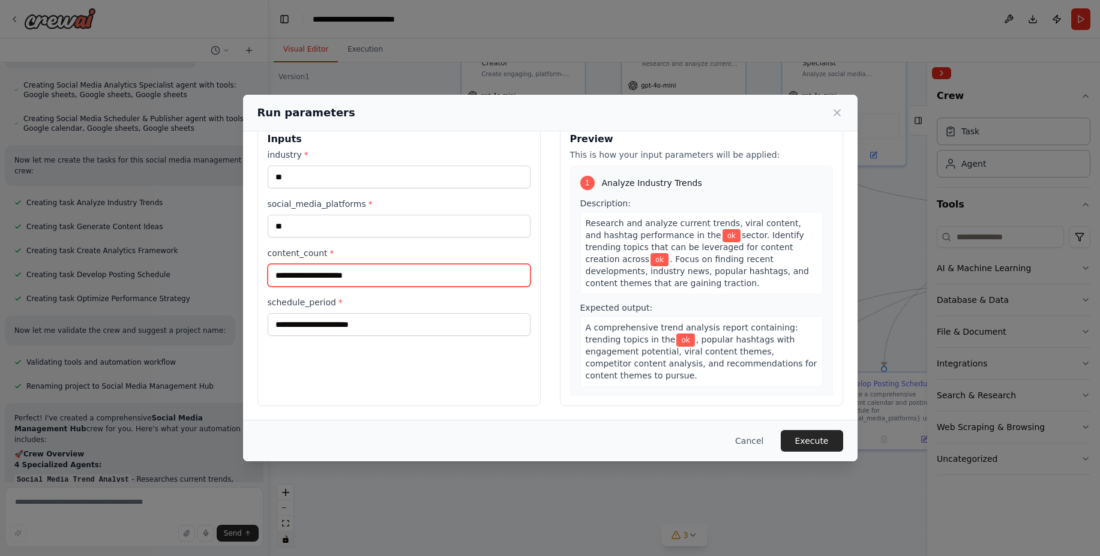
click at [331, 281] on input "content_count *" at bounding box center [399, 275] width 263 height 23
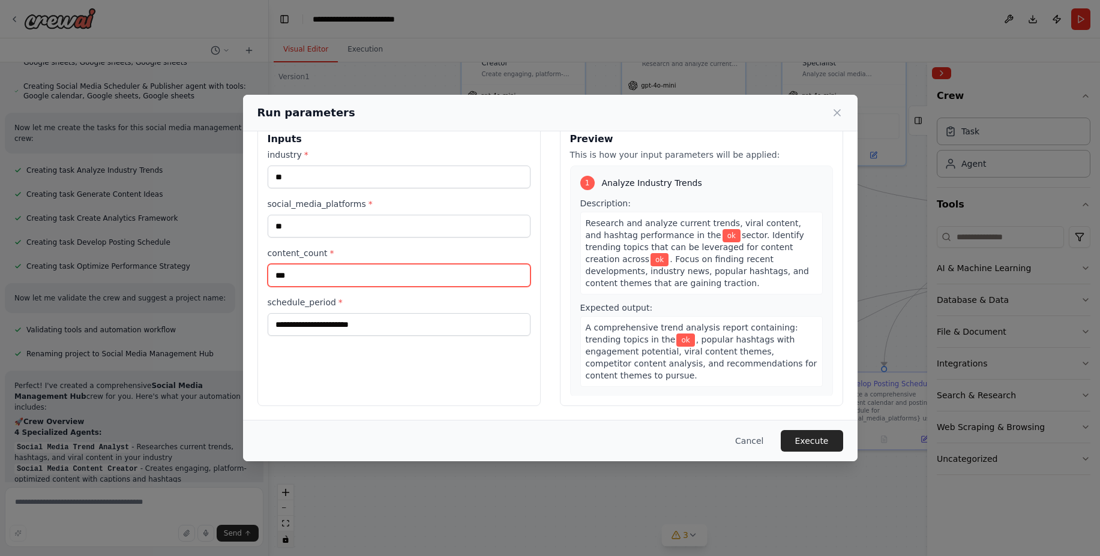
type input "***"
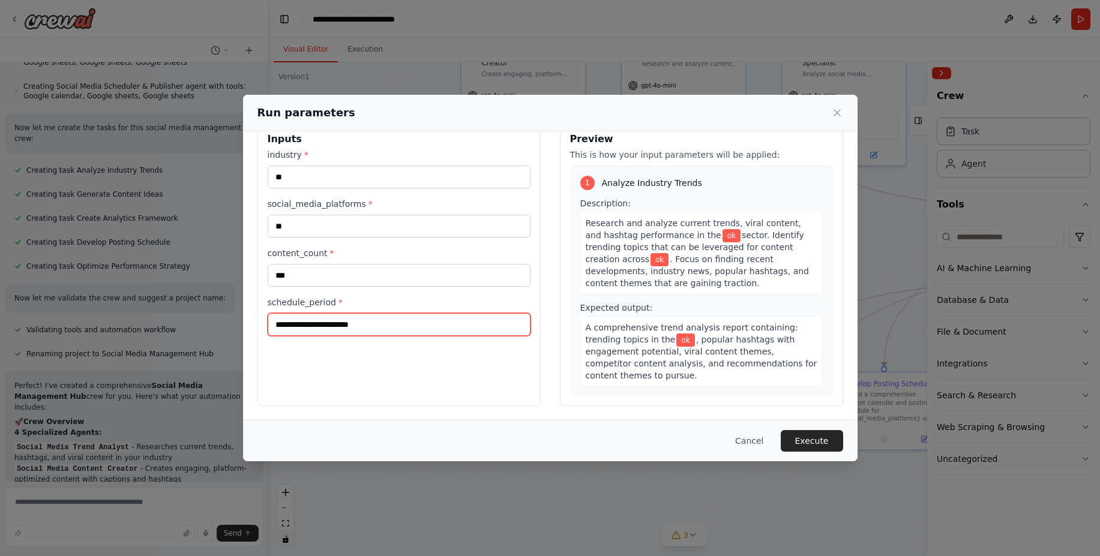
click at [316, 327] on input "schedule_period *" at bounding box center [399, 324] width 263 height 23
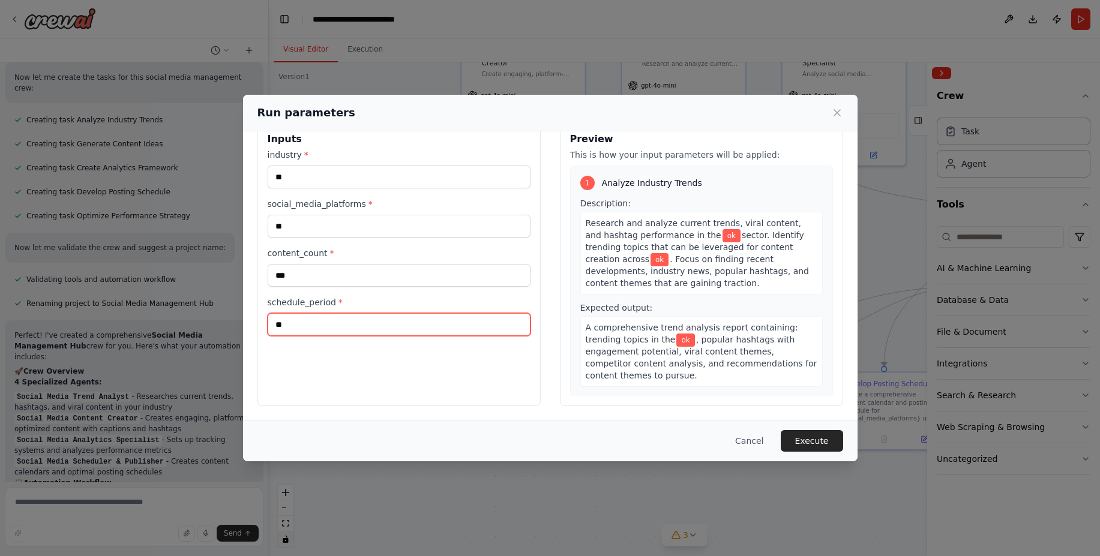
scroll to position [793, 0]
type input "**"
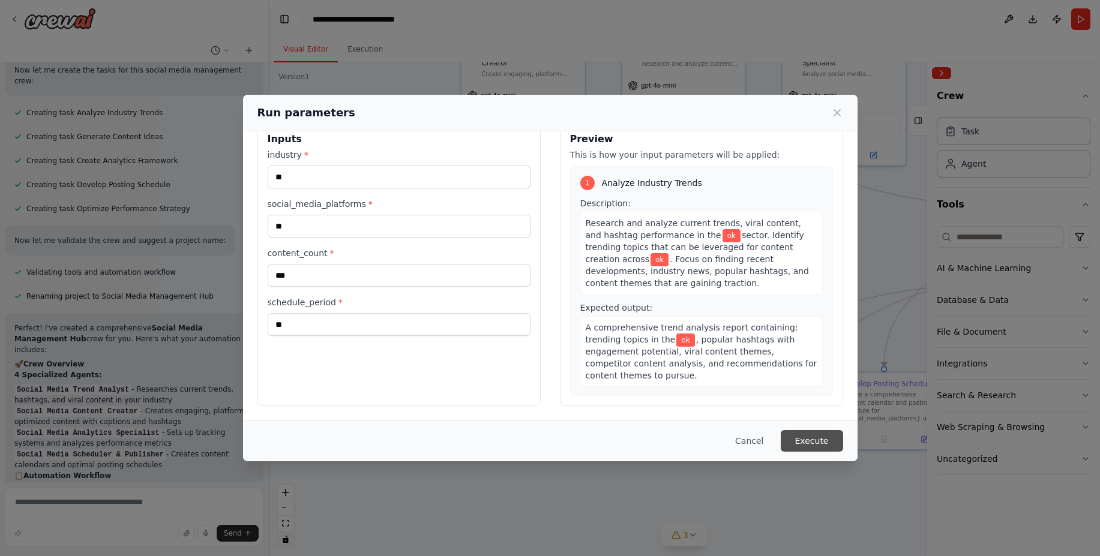
click at [805, 437] on button "Execute" at bounding box center [812, 441] width 62 height 22
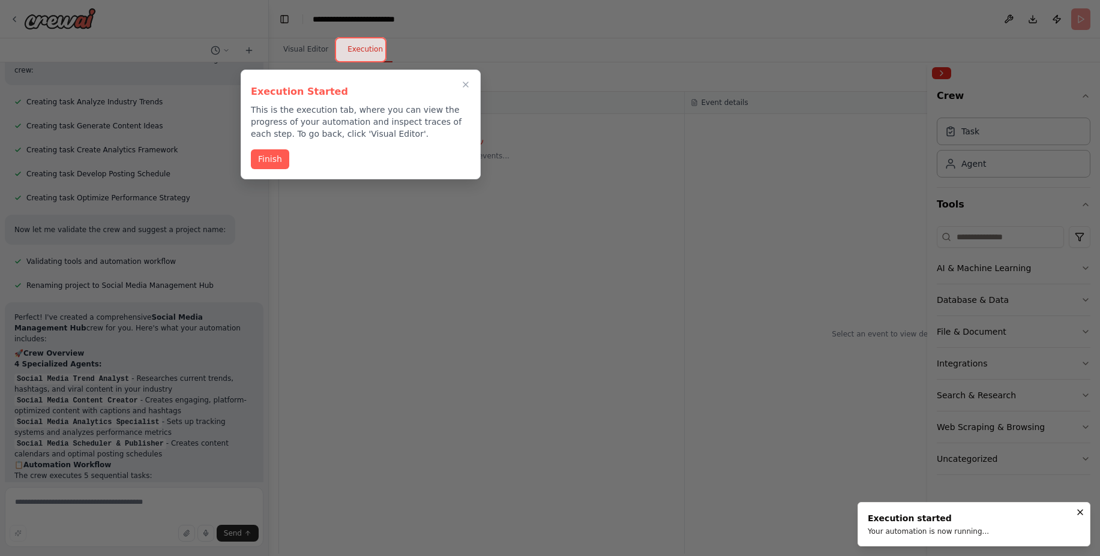
scroll to position [815, 0]
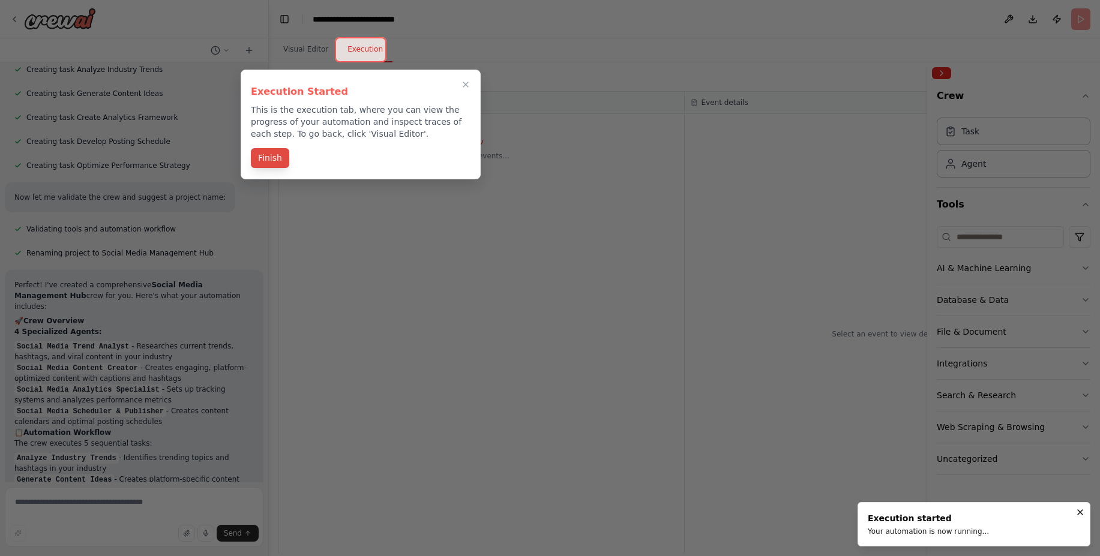
click at [263, 162] on button "Finish" at bounding box center [270, 158] width 38 height 20
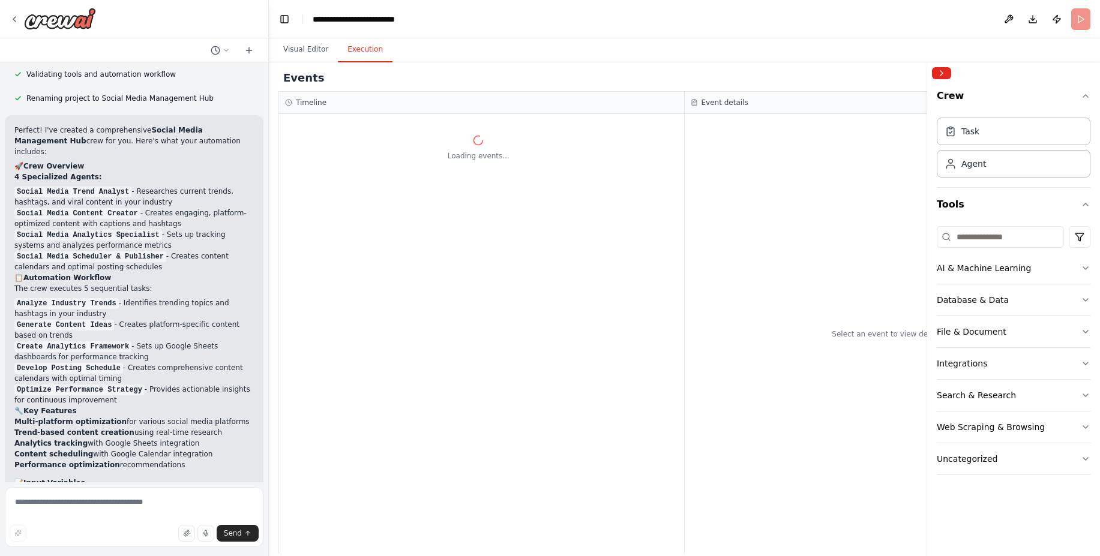
scroll to position [1006, 0]
